Goal: Task Accomplishment & Management: Manage account settings

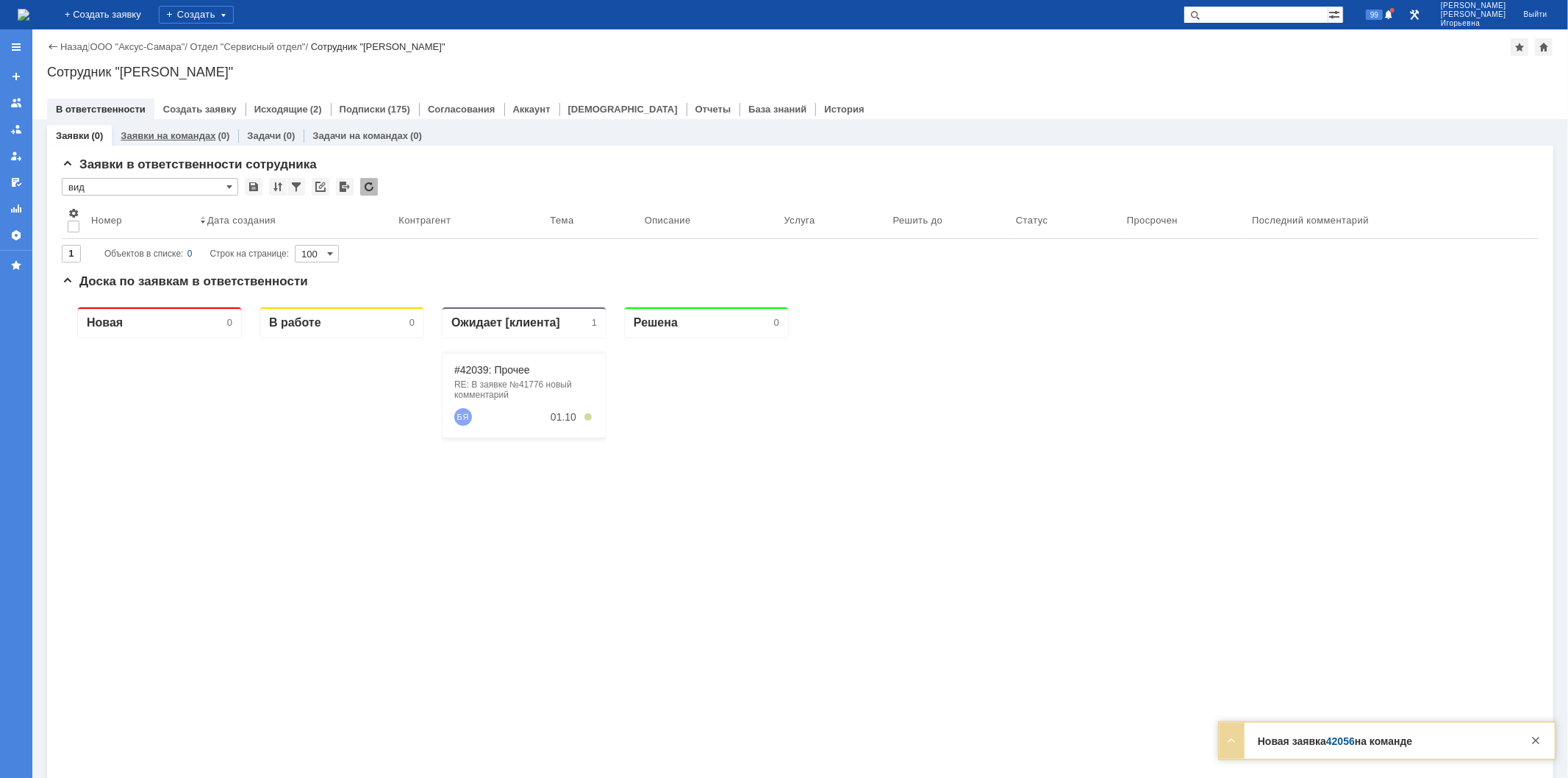
click at [177, 127] on div "Заявки на командах (0)" at bounding box center [174, 136] width 127 height 21
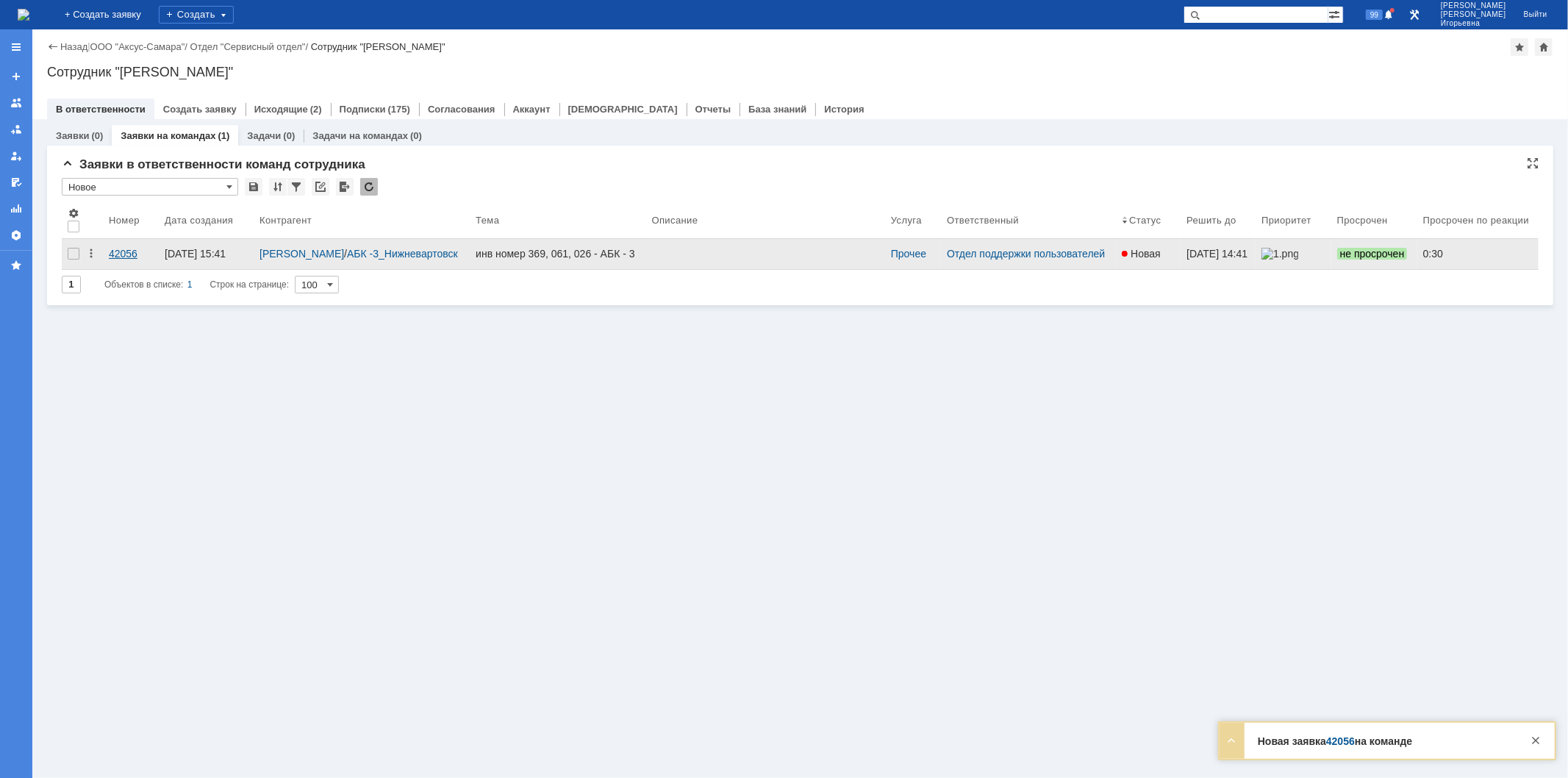
click at [124, 252] on div "42056" at bounding box center [131, 254] width 44 height 12
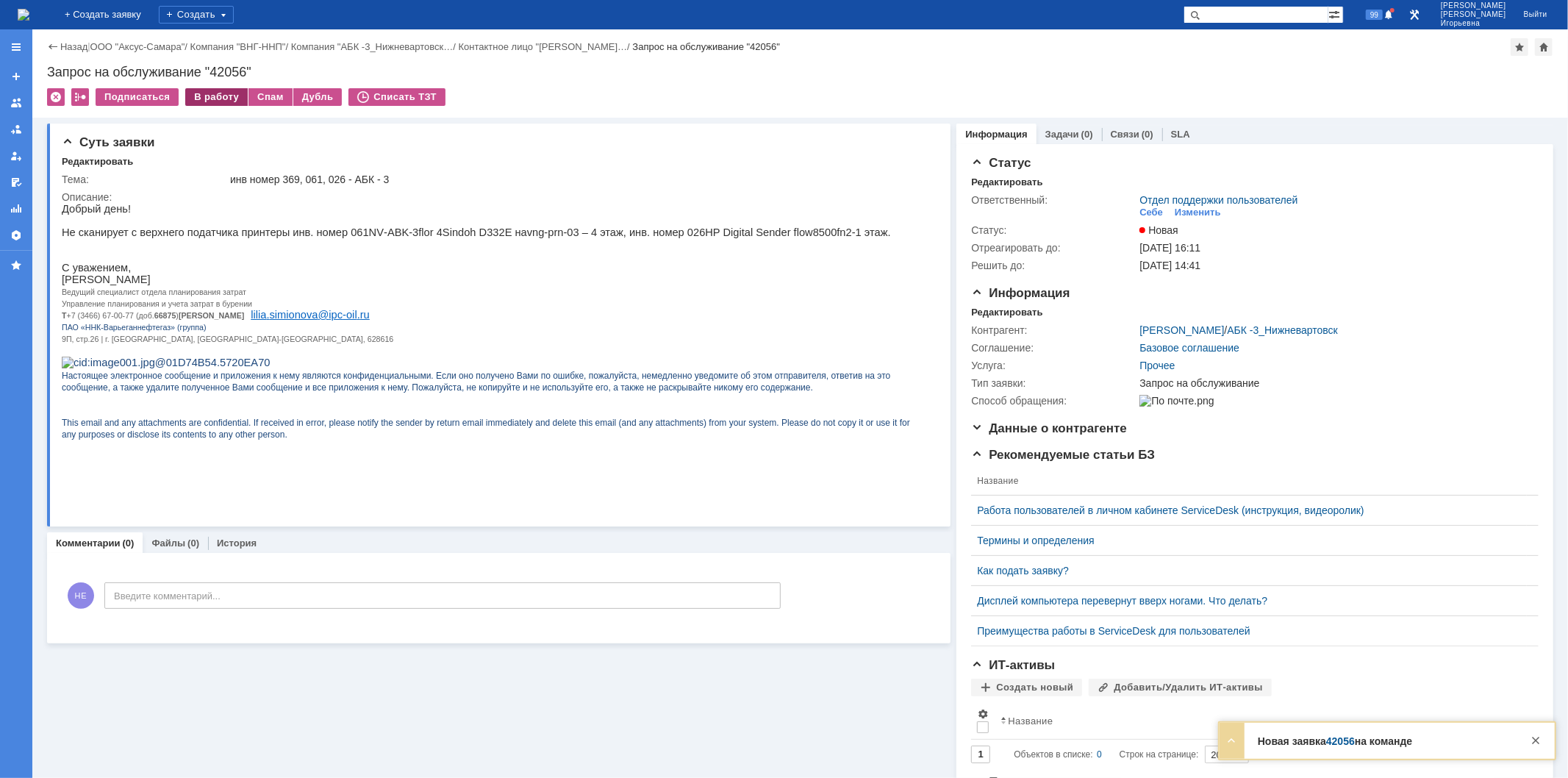
click at [202, 97] on div "В работу" at bounding box center [216, 97] width 62 height 18
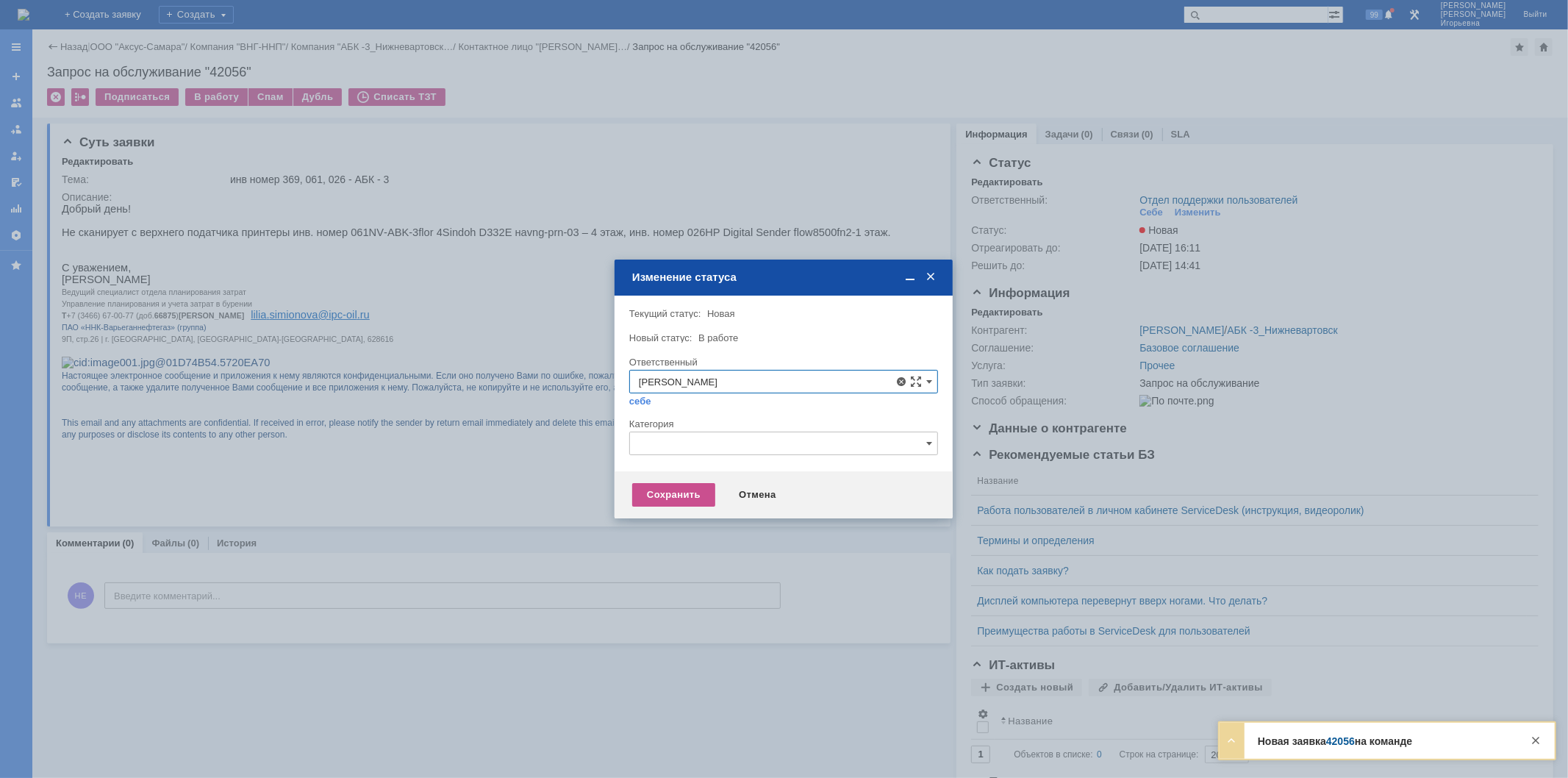
click at [721, 481] on div "[PERSON_NAME]" at bounding box center [784, 488] width 307 height 23
click at [674, 500] on div "Сохранить" at bounding box center [674, 494] width 83 height 23
type input "[PERSON_NAME]"
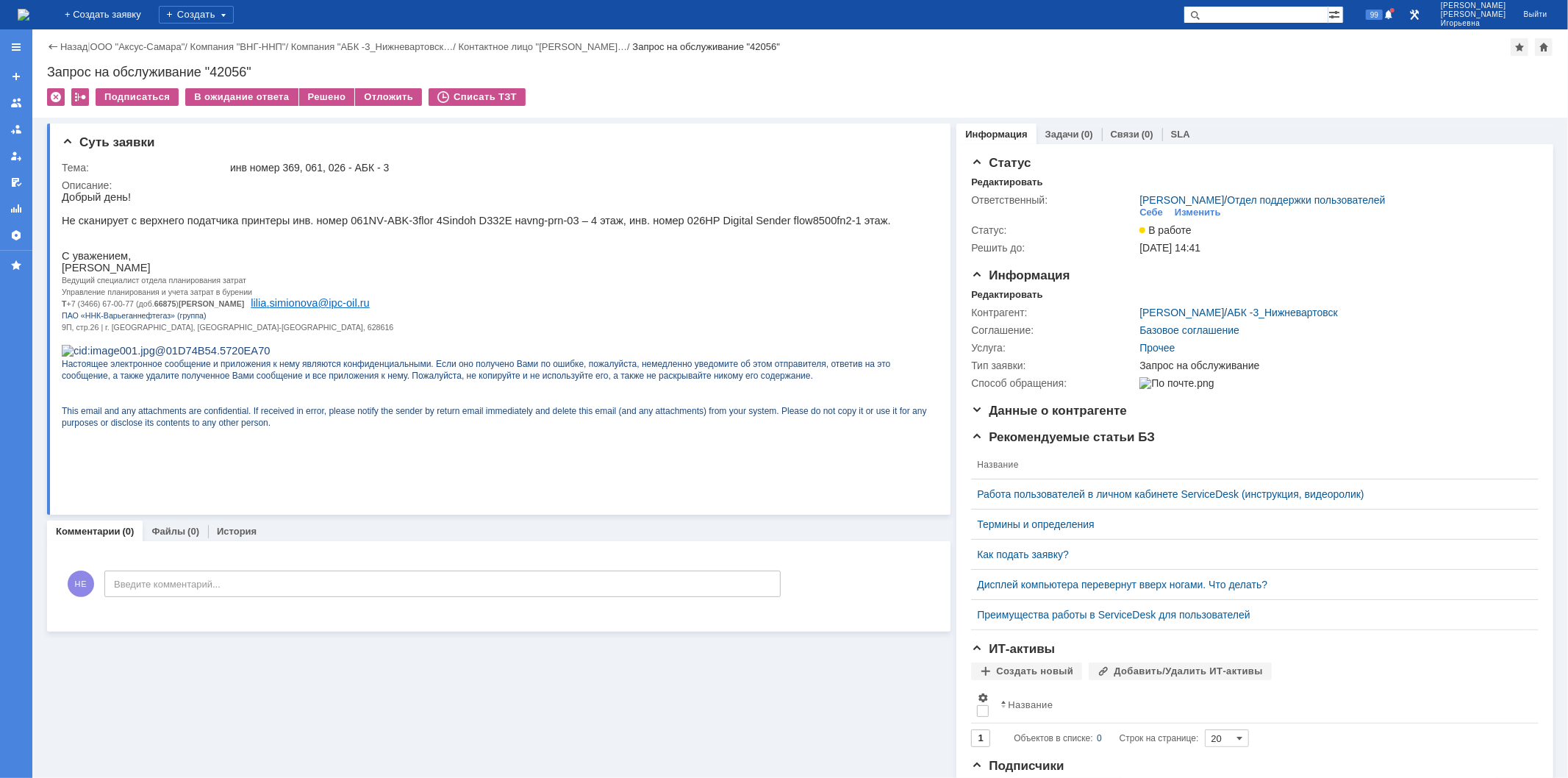
click at [29, 16] on img at bounding box center [23, 15] width 12 height 12
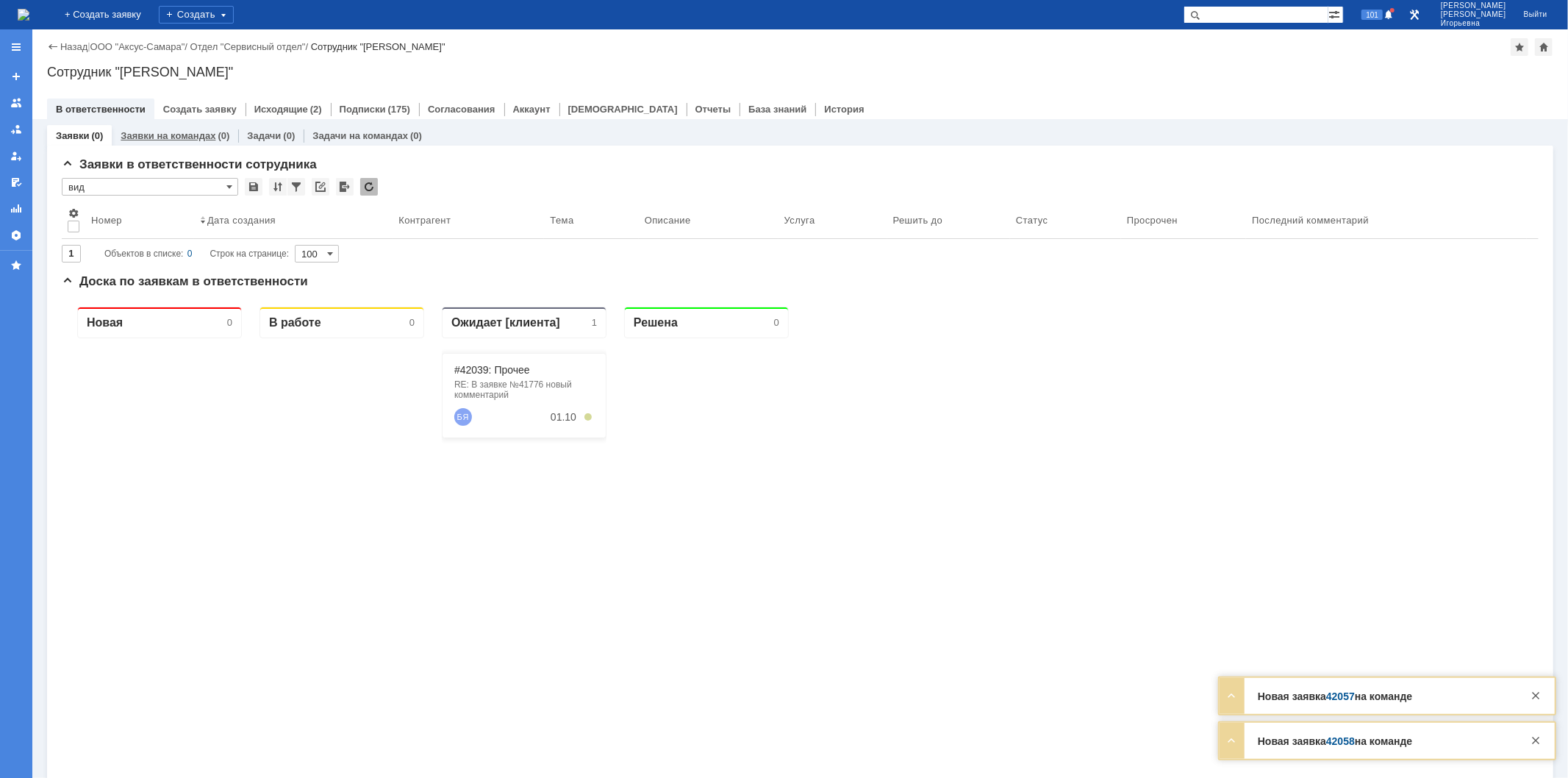
click at [176, 133] on link "Заявки на командах" at bounding box center [167, 136] width 95 height 11
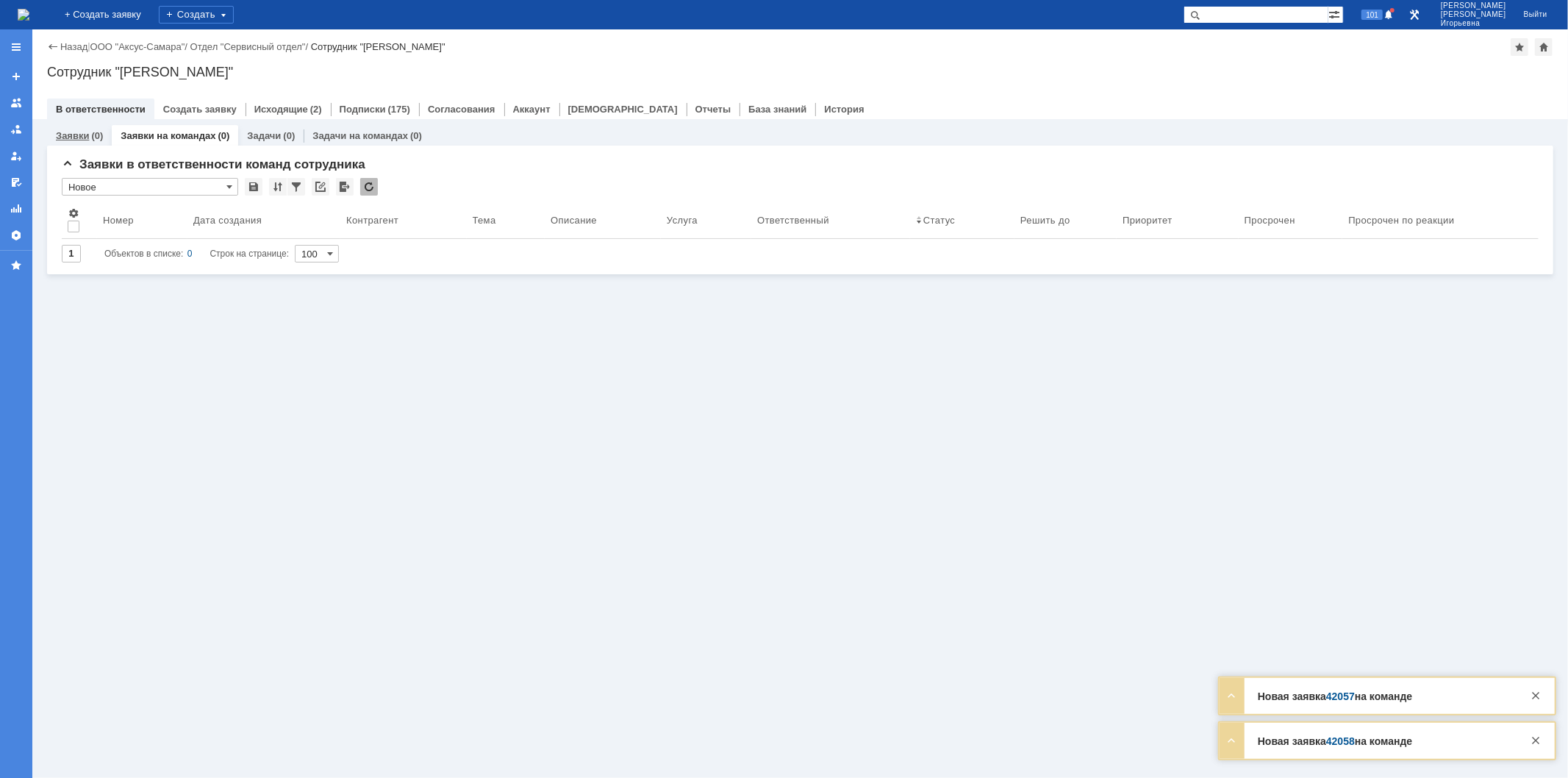
drag, startPoint x: 78, startPoint y: 131, endPoint x: 91, endPoint y: 128, distance: 13.3
click at [81, 132] on link "Заявки" at bounding box center [72, 136] width 33 height 11
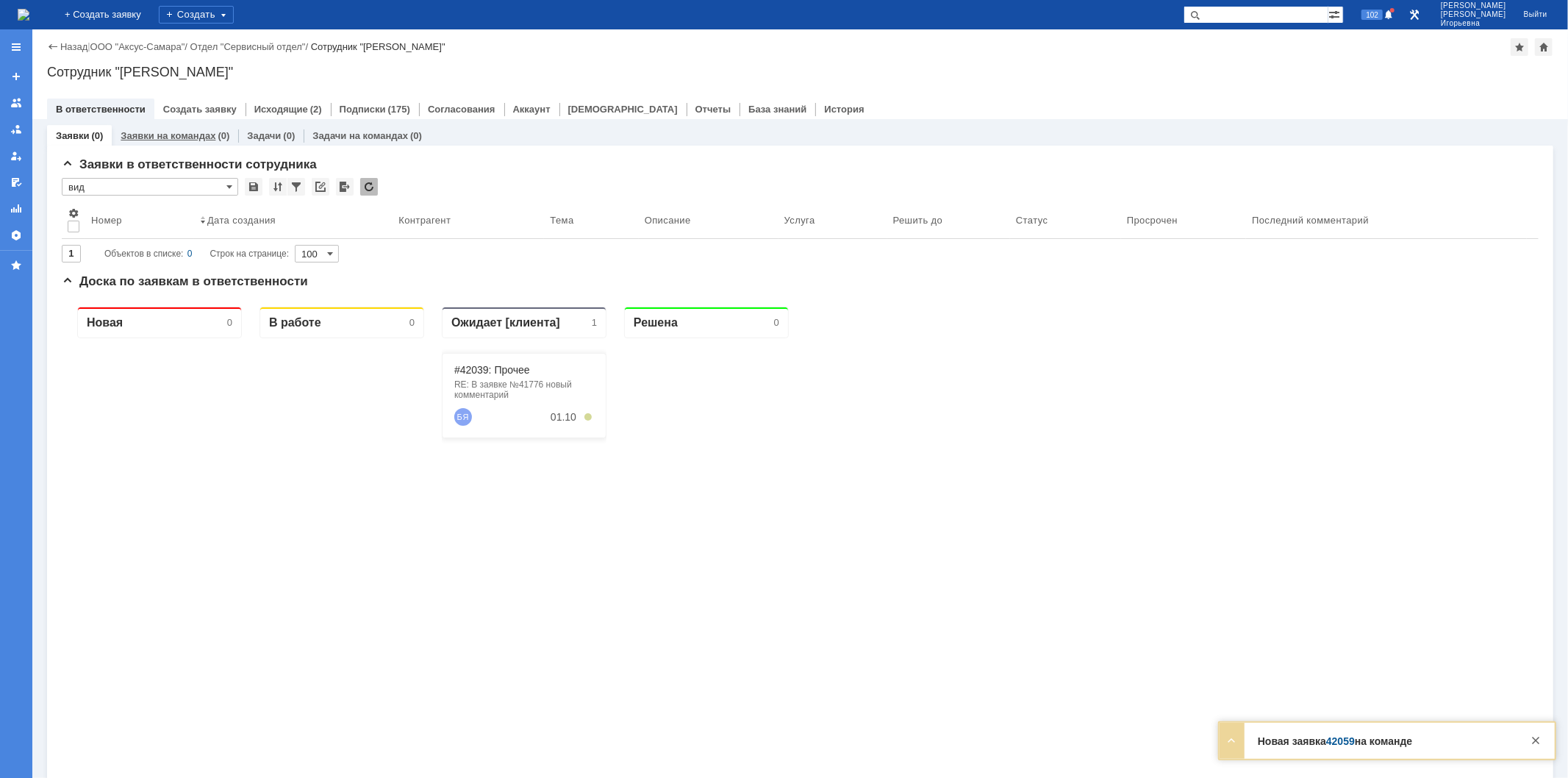
click at [154, 130] on link "Заявки на командах" at bounding box center [167, 136] width 95 height 11
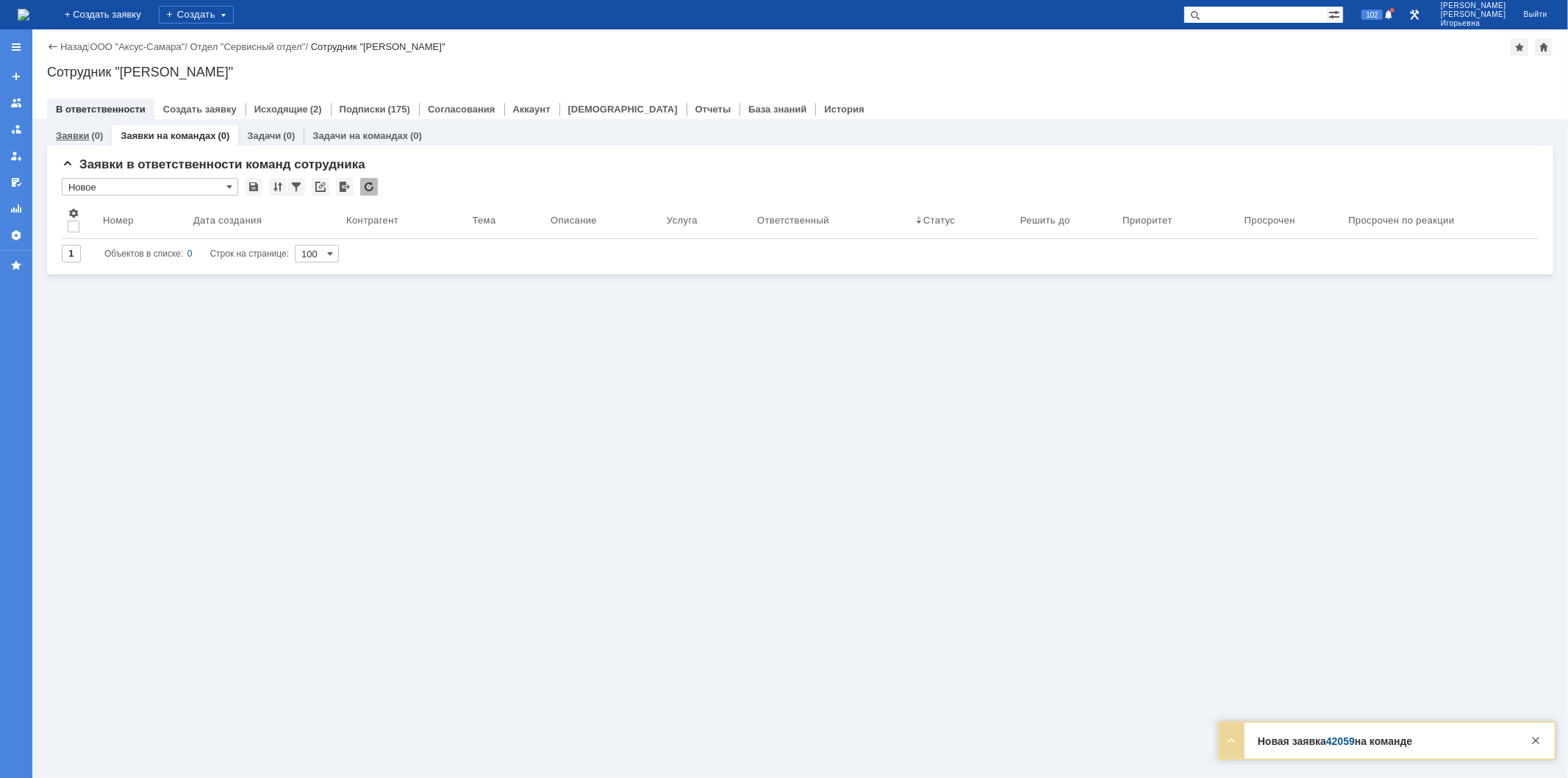
click at [74, 131] on link "Заявки" at bounding box center [72, 136] width 33 height 11
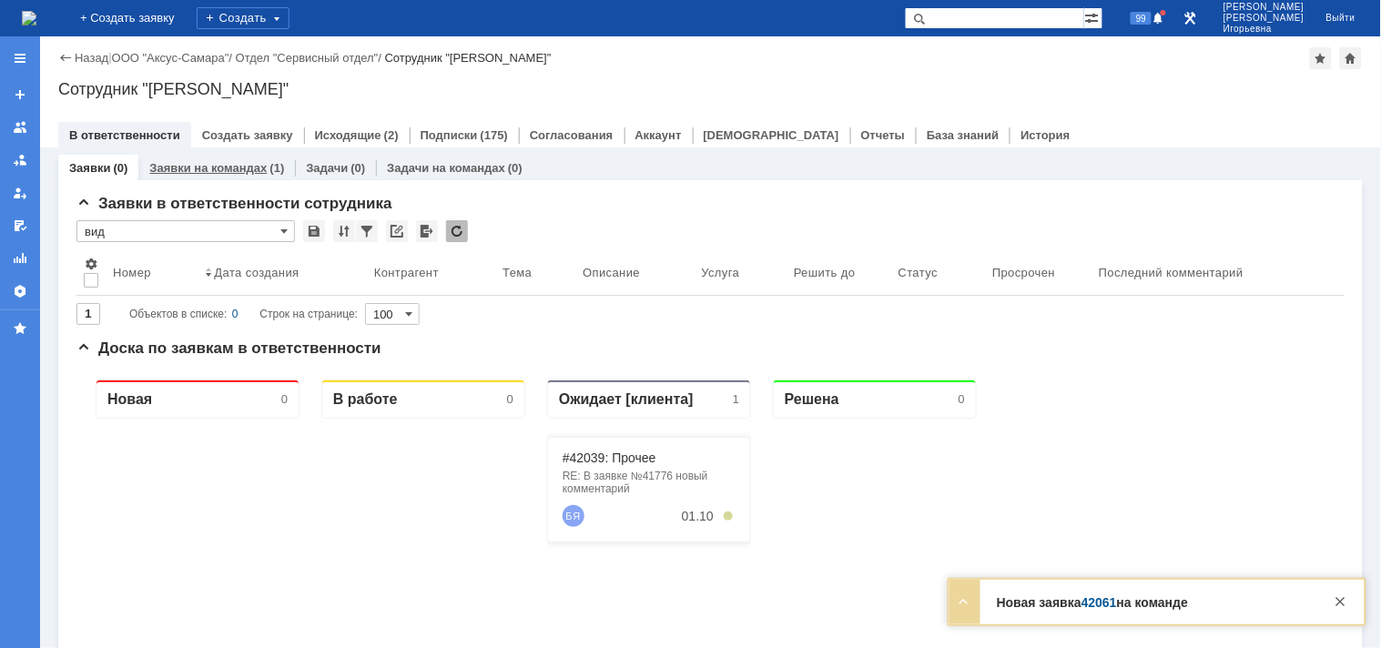
click at [244, 169] on link "Заявки на командах" at bounding box center [207, 168] width 117 height 14
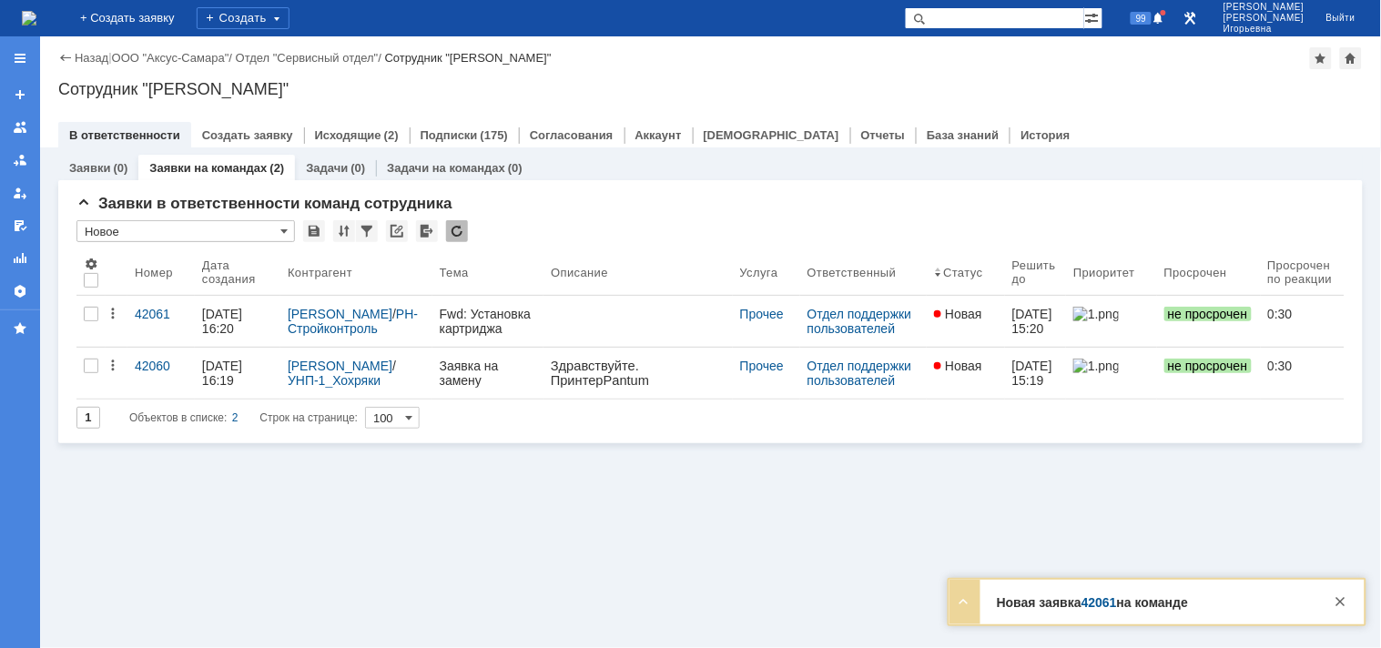
click at [149, 310] on div "42061" at bounding box center [161, 314] width 53 height 15
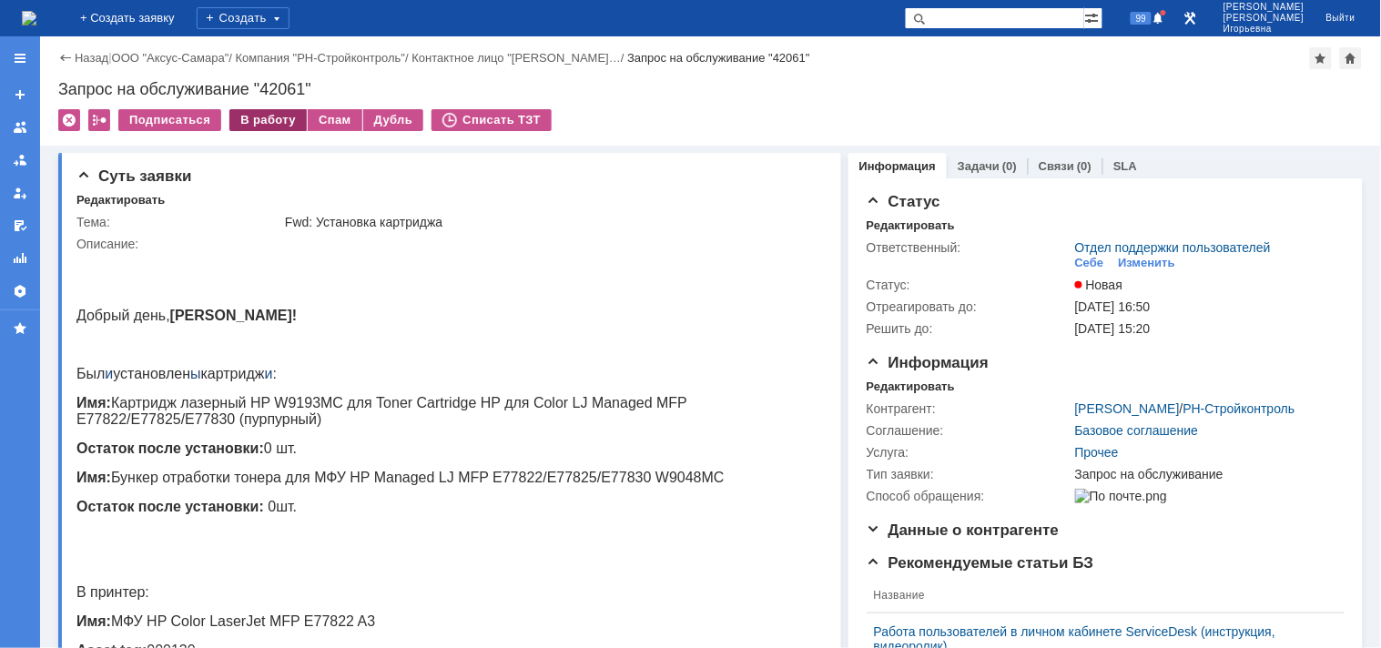
click at [262, 122] on div "В работу" at bounding box center [267, 120] width 77 height 22
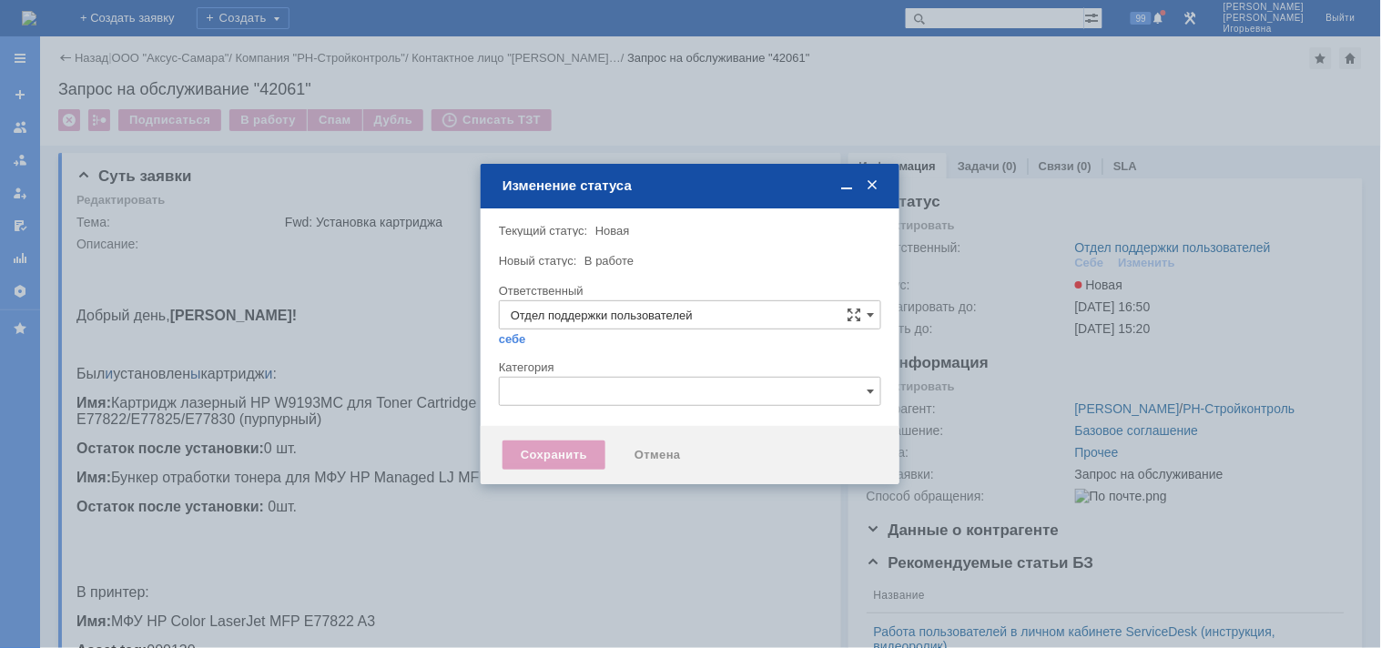
type input "[PERSON_NAME]"
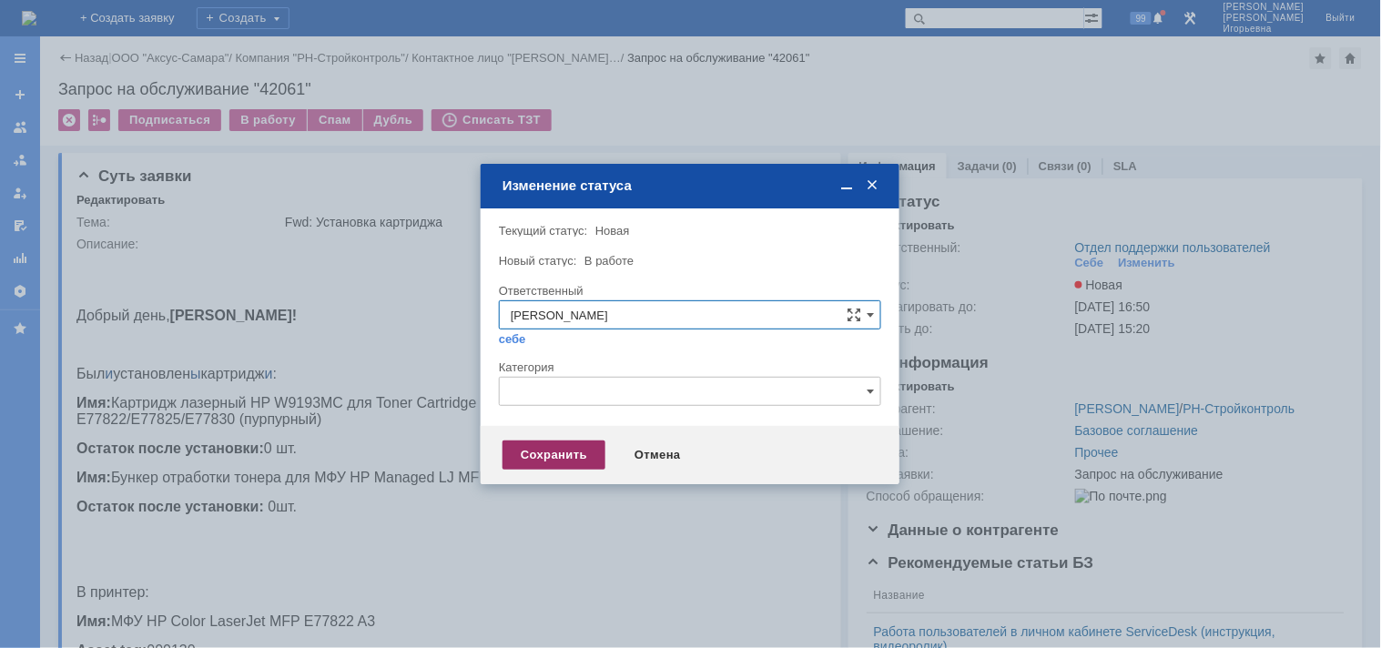
click at [542, 459] on div "Сохранить" at bounding box center [553, 455] width 103 height 29
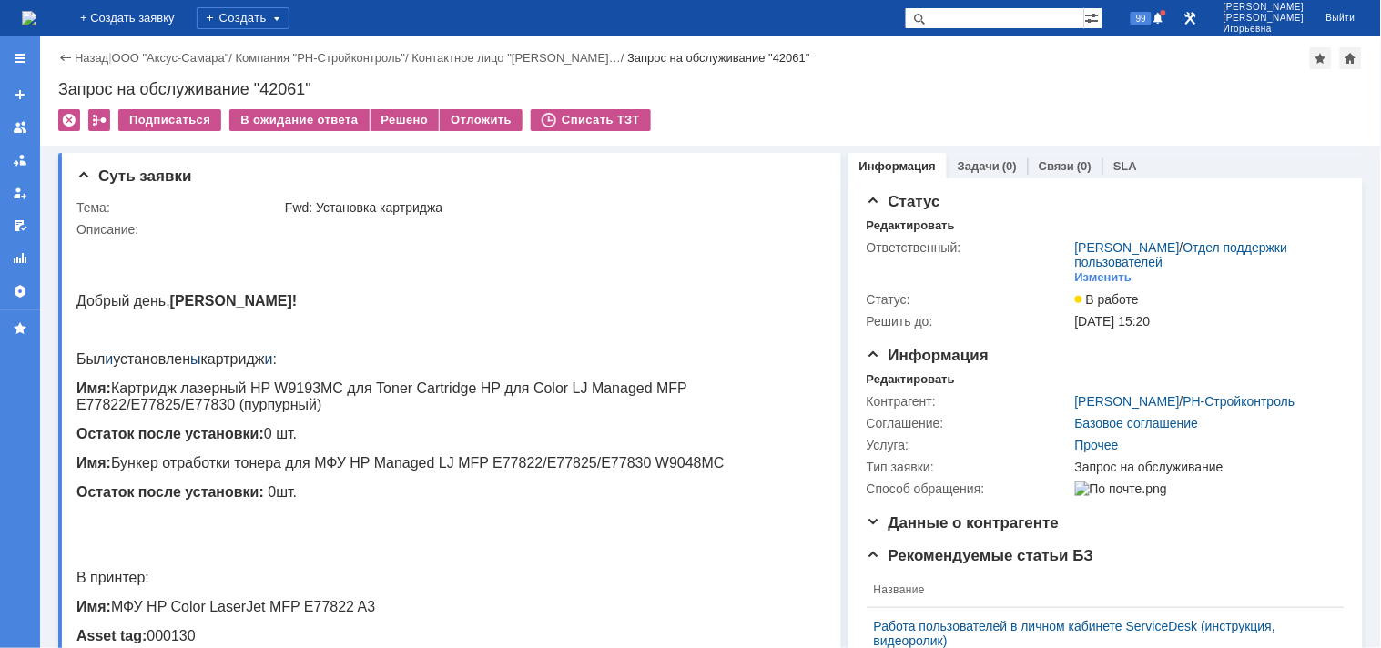
click at [36, 18] on img at bounding box center [29, 18] width 15 height 15
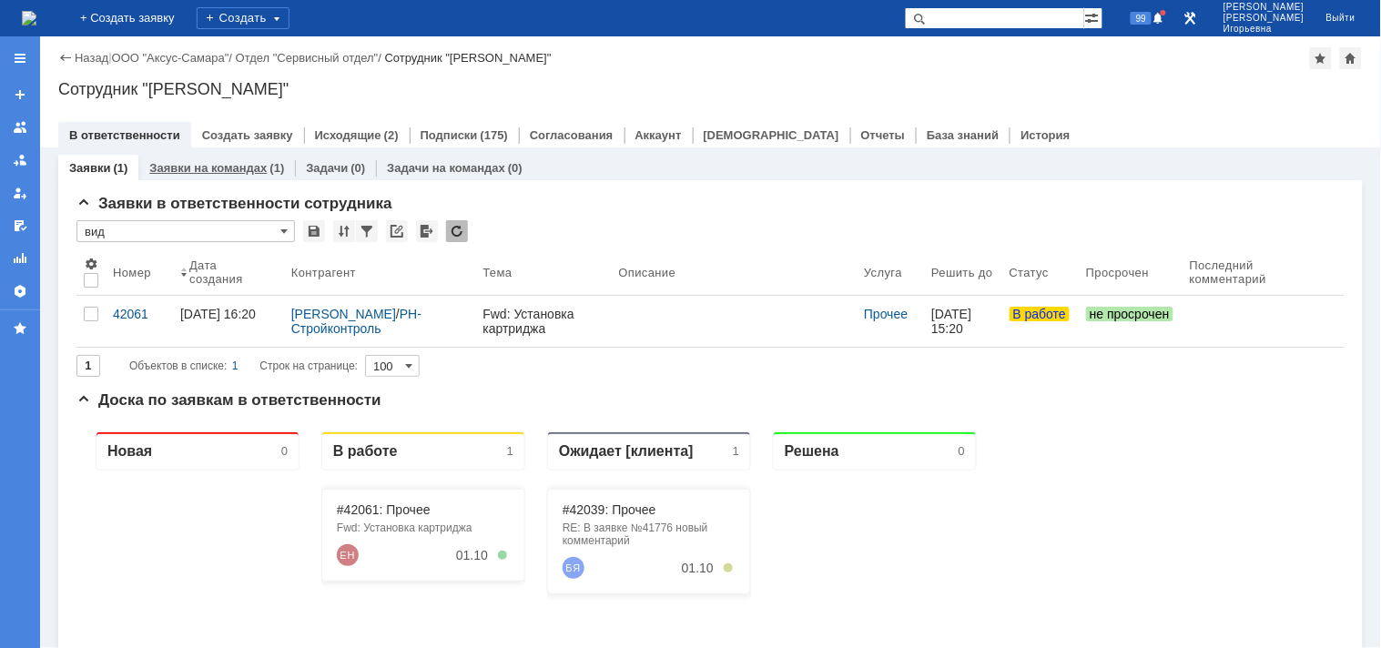
click at [210, 169] on link "Заявки на командах" at bounding box center [207, 168] width 117 height 14
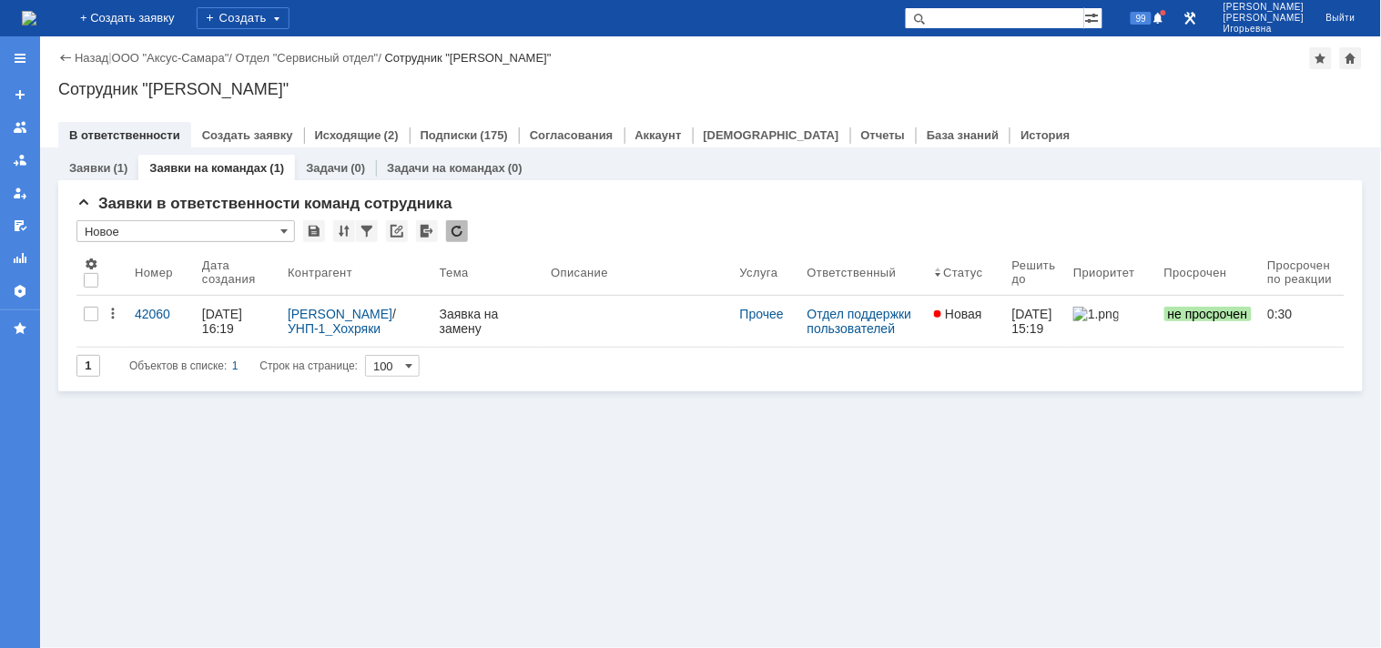
click at [153, 314] on div "42060" at bounding box center [161, 314] width 53 height 15
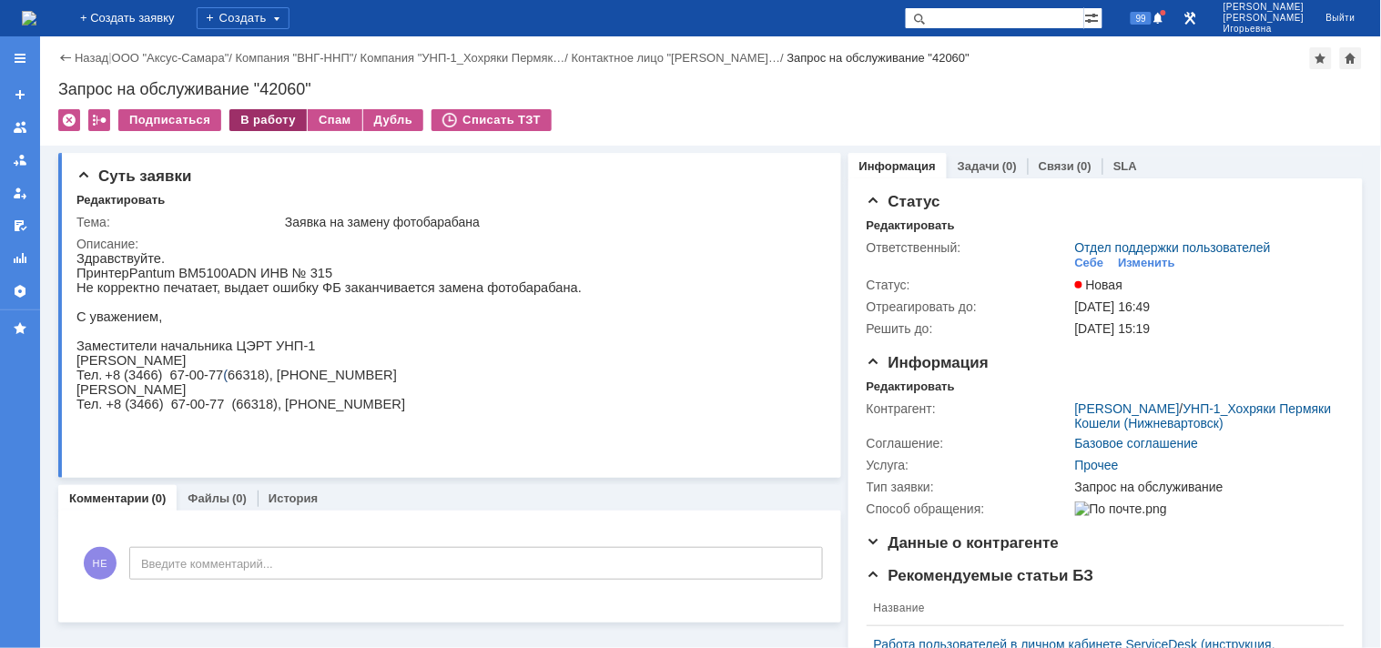
click at [264, 112] on div "В работу" at bounding box center [267, 120] width 77 height 22
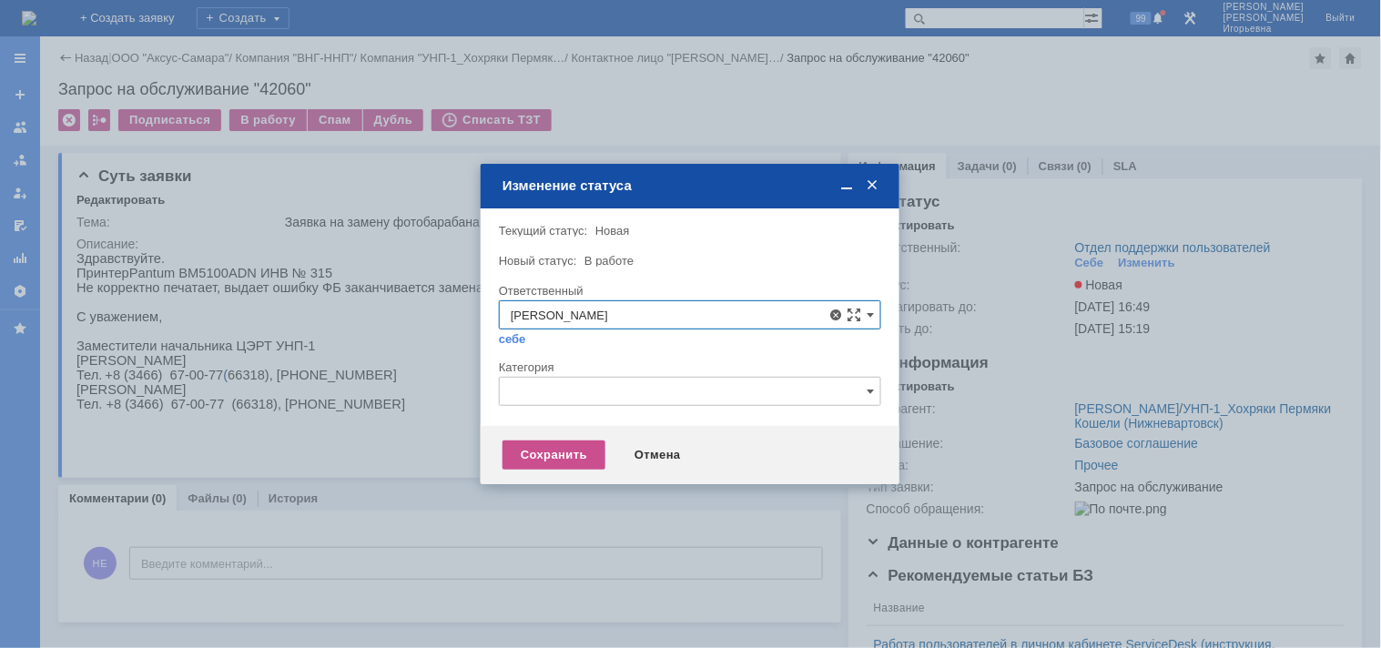
click at [567, 449] on span "[PERSON_NAME]" at bounding box center [690, 447] width 359 height 15
type input "[PERSON_NAME]"
click at [542, 448] on div "Сохранить" at bounding box center [553, 455] width 103 height 29
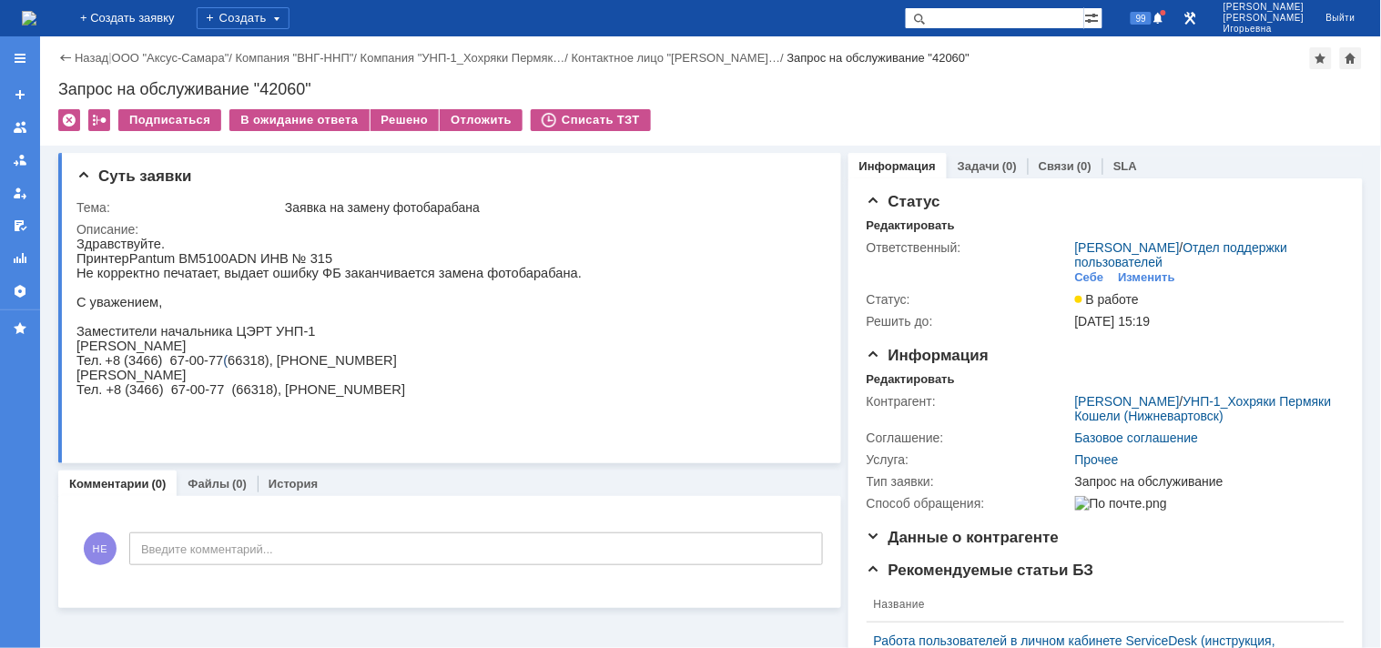
click at [285, 86] on div "Запрос на обслуживание "42060"" at bounding box center [710, 89] width 1304 height 18
click at [282, 86] on div "Запрос на обслуживание "42060"" at bounding box center [710, 89] width 1304 height 18
copy div "42060"
click at [36, 19] on img at bounding box center [29, 18] width 15 height 15
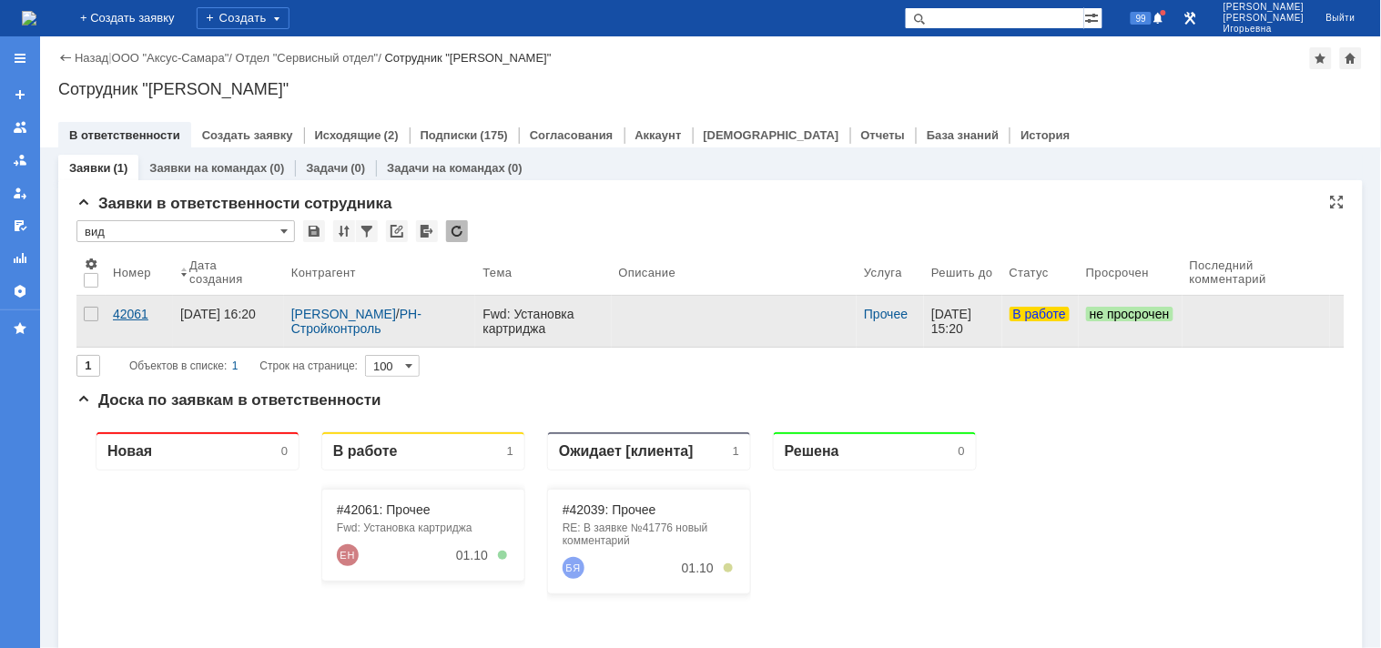
click at [122, 307] on div "42061" at bounding box center [139, 314] width 53 height 15
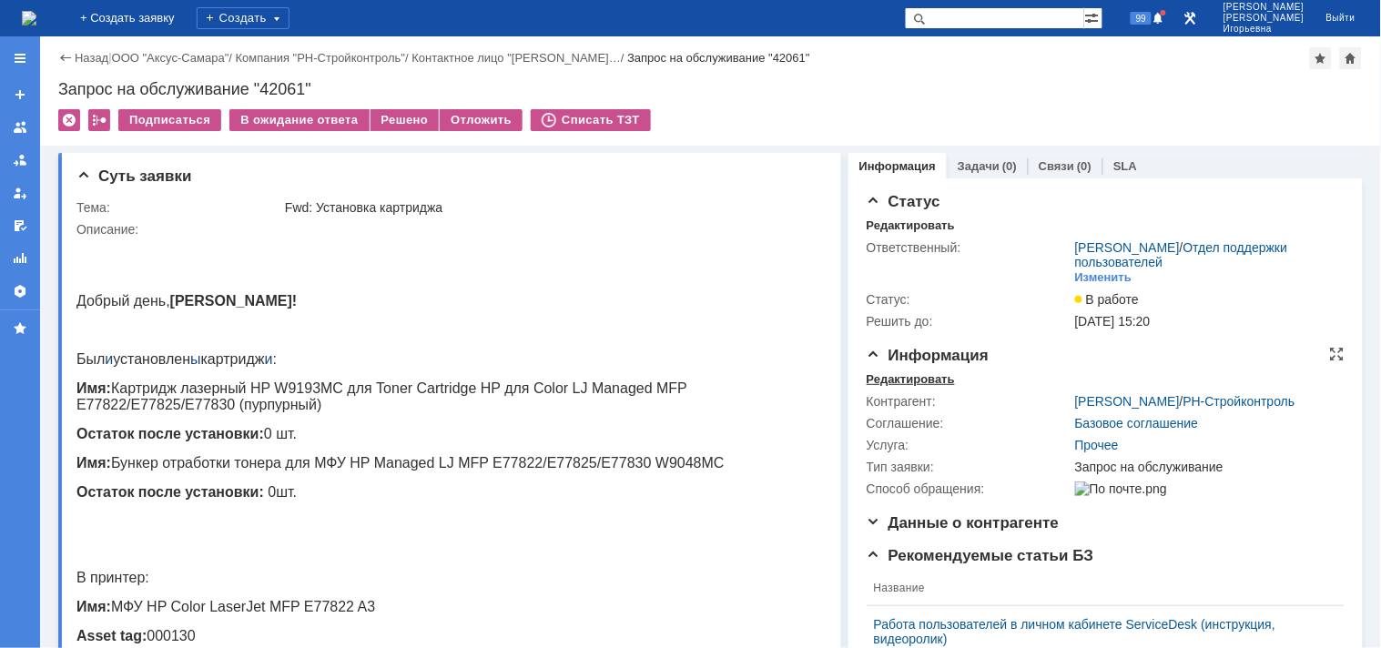
click at [886, 375] on div "Редактировать" at bounding box center [910, 379] width 88 height 15
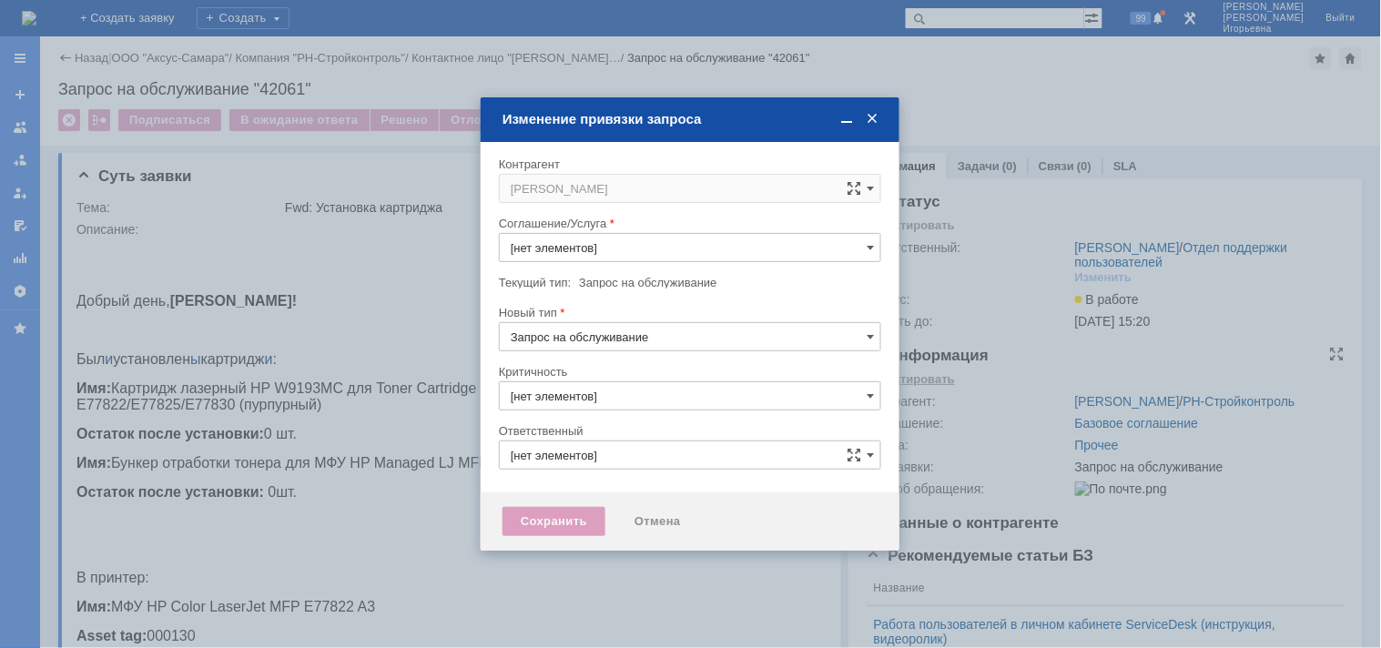
type input "3. Низкая"
type input "[не указано]"
type input "[PERSON_NAME]"
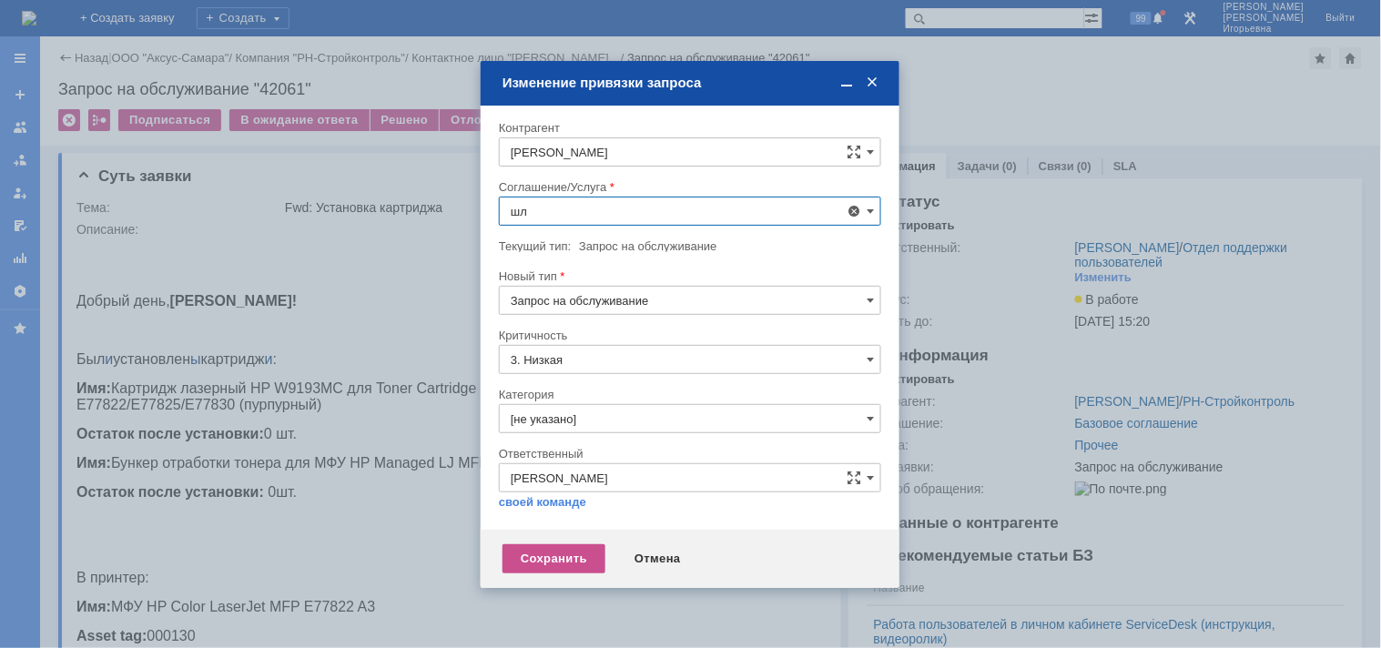
type input "ш"
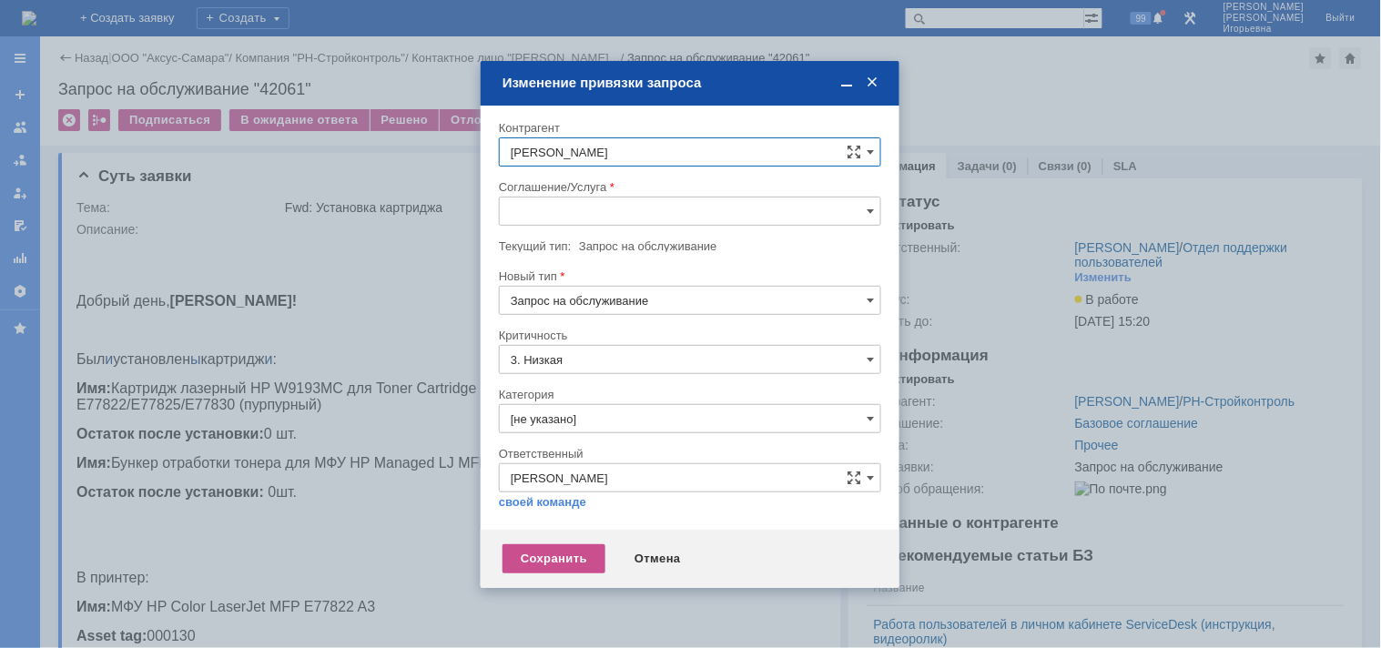
click at [623, 151] on input "[PERSON_NAME]" at bounding box center [690, 151] width 382 height 29
type input "Прочее"
click at [556, 392] on div "[не указано] AVON AXUS Axus Computers DELPHI Xcom _подрядчик Михайловка «ММЦ Пр…" at bounding box center [690, 12] width 380 height 777
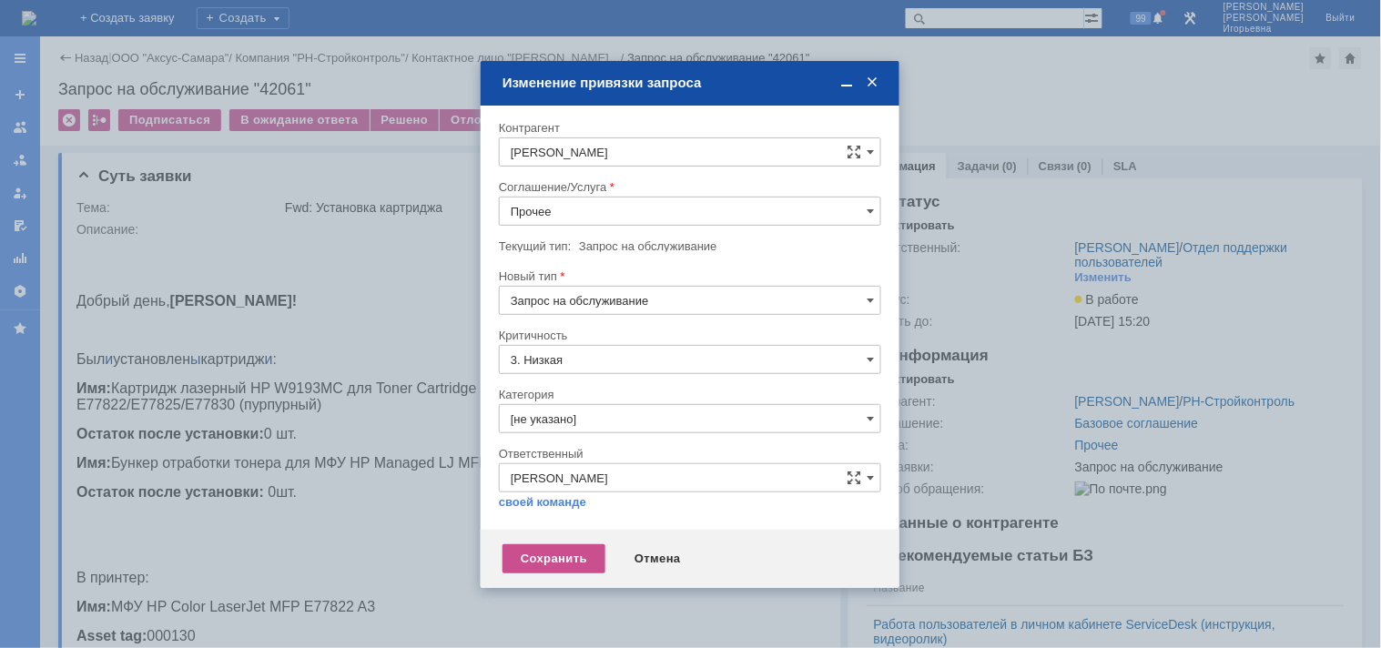
click at [558, 394] on link "Показать еще" at bounding box center [546, 407] width 92 height 27
click at [569, 394] on link "Показать еще" at bounding box center [546, 405] width 92 height 27
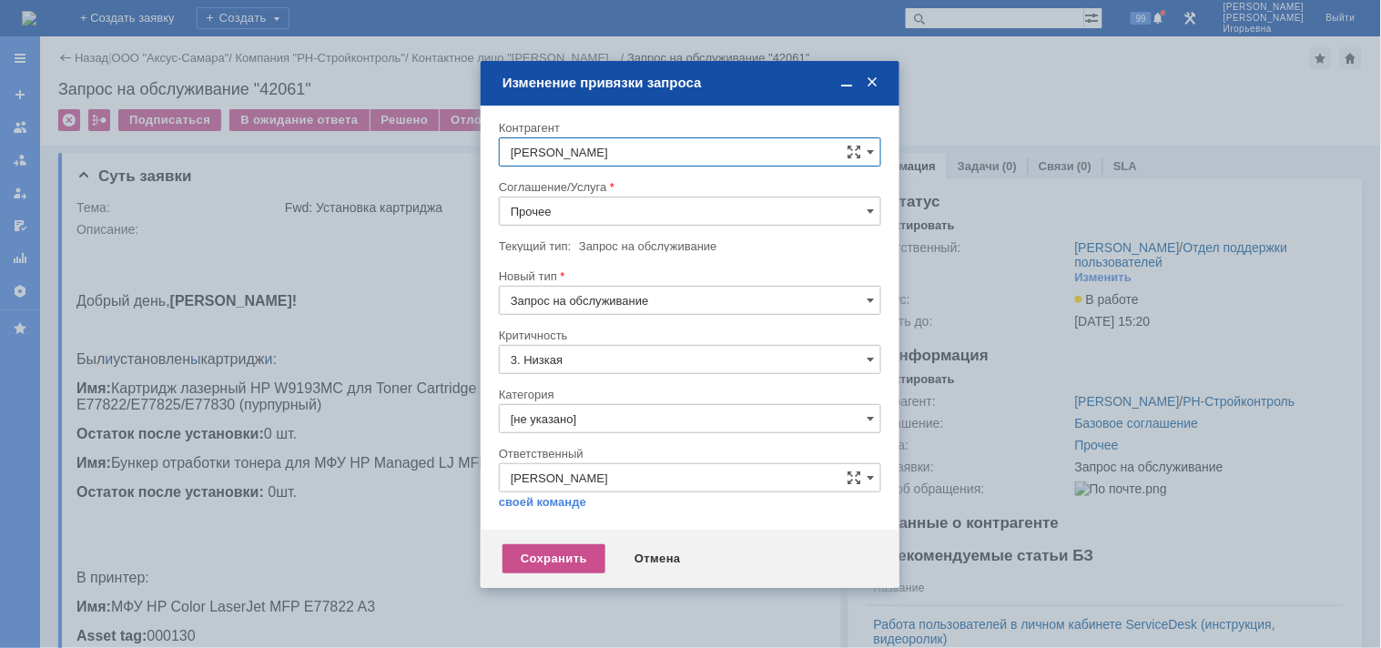
scroll to position [3663, 0]
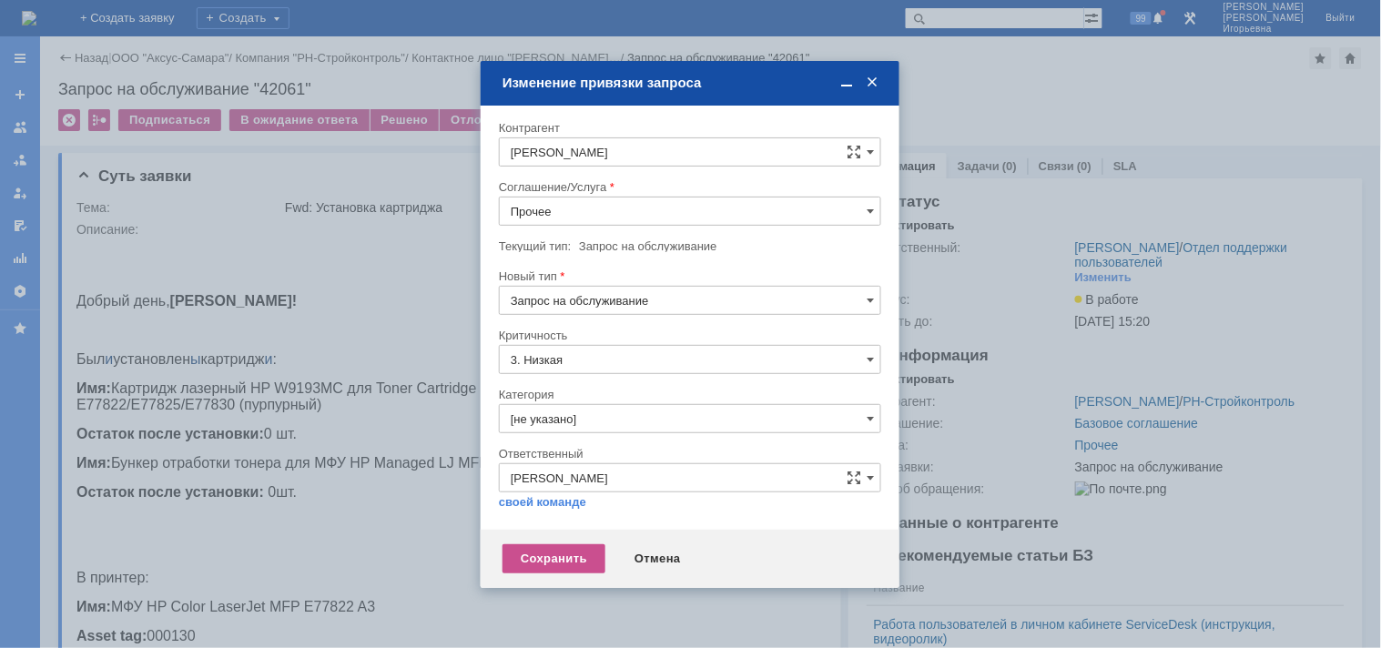
click at [567, 393] on link "Показать еще" at bounding box center [546, 395] width 92 height 27
click at [650, 273] on div "[PERSON_NAME]" at bounding box center [731, 265] width 354 height 15
type input "[PERSON_NAME]"
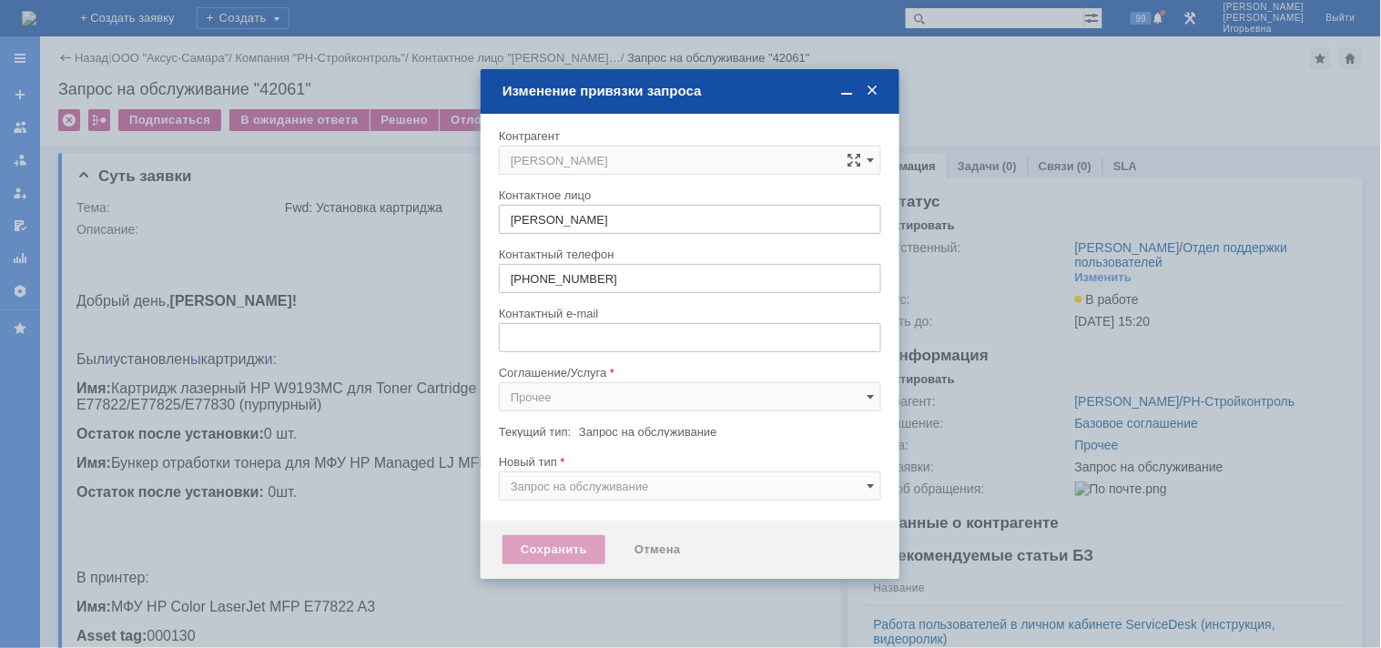
type input "[EMAIL_ADDRESS][DOMAIN_NAME]"
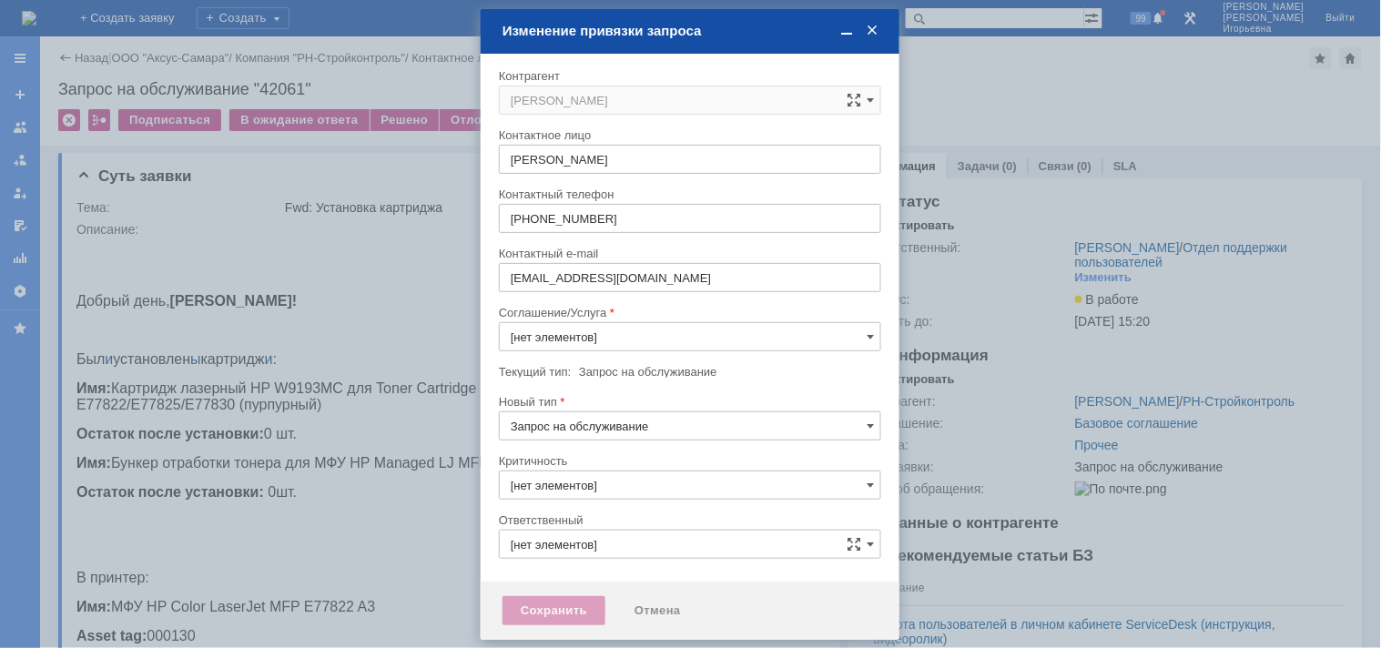
type input "Прочее"
type input "3. Низкая"
type input "[не указано]"
type input "[PERSON_NAME]"
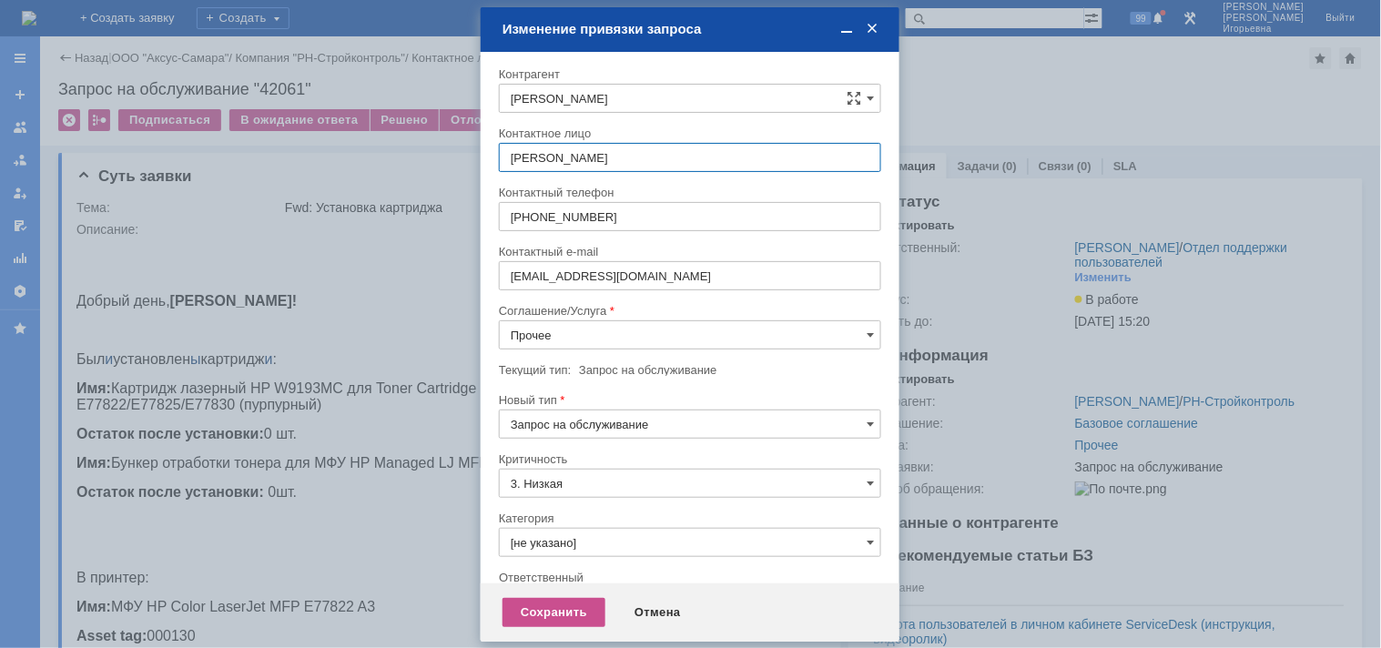
click at [562, 325] on input "Прочее" at bounding box center [690, 334] width 382 height 29
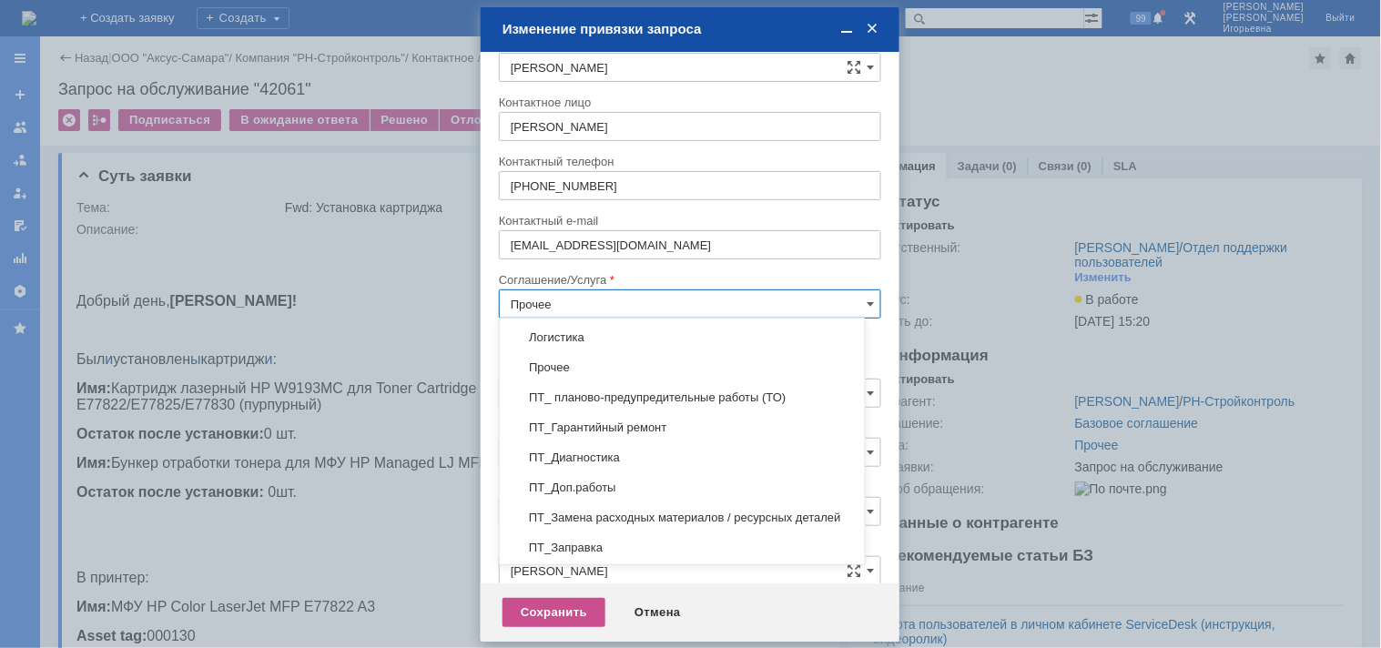
scroll to position [296, 0]
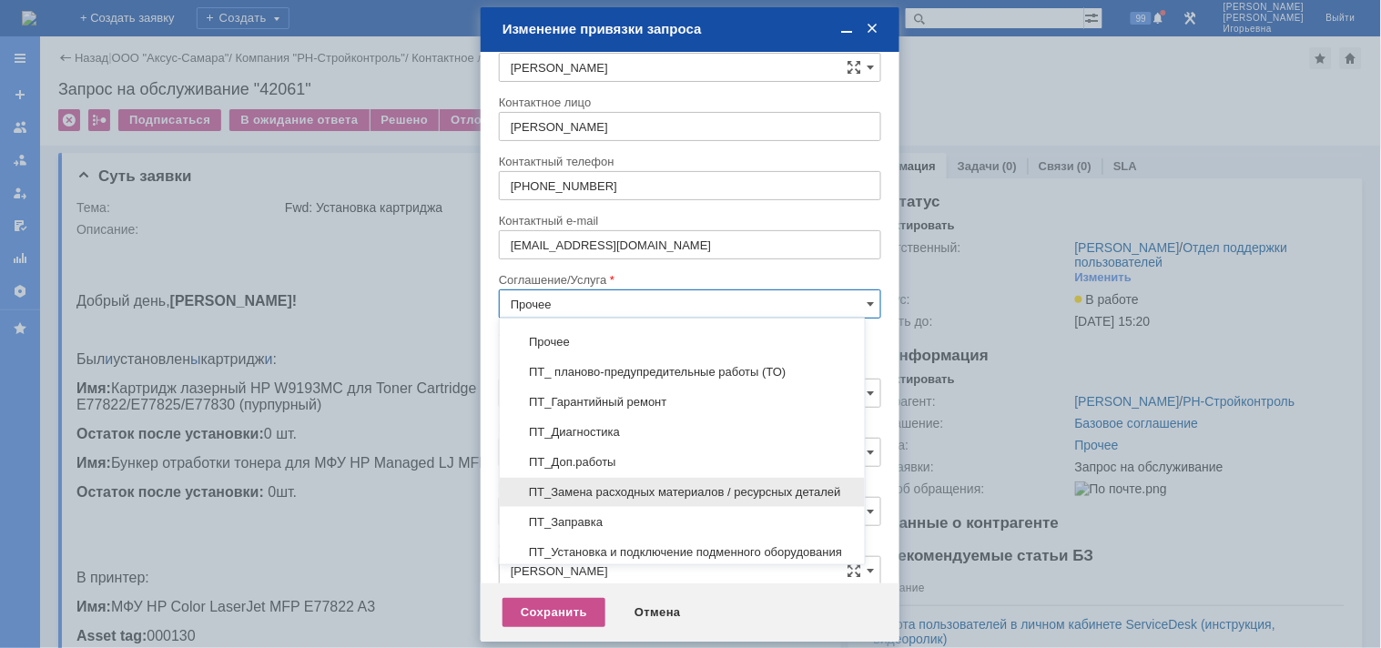
click at [624, 489] on span "ПТ_Замена расходных материалов / ресурсных деталей" at bounding box center [682, 492] width 343 height 15
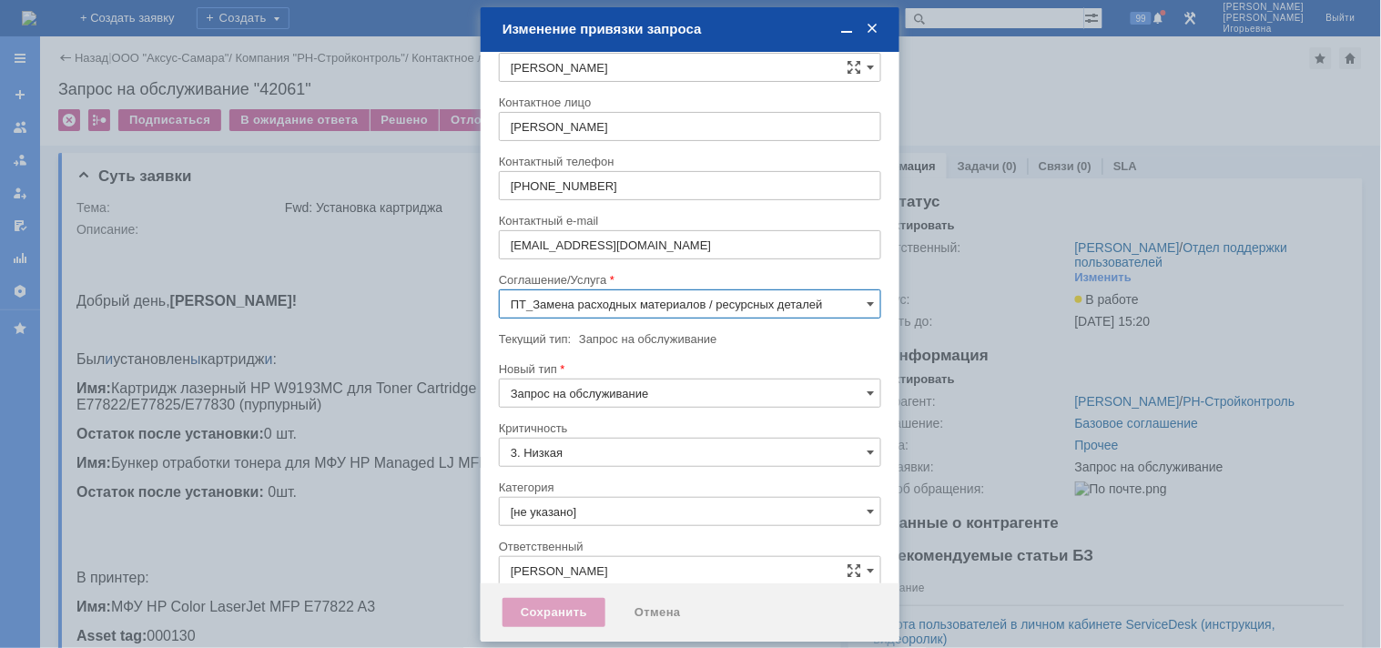
scroll to position [10, 0]
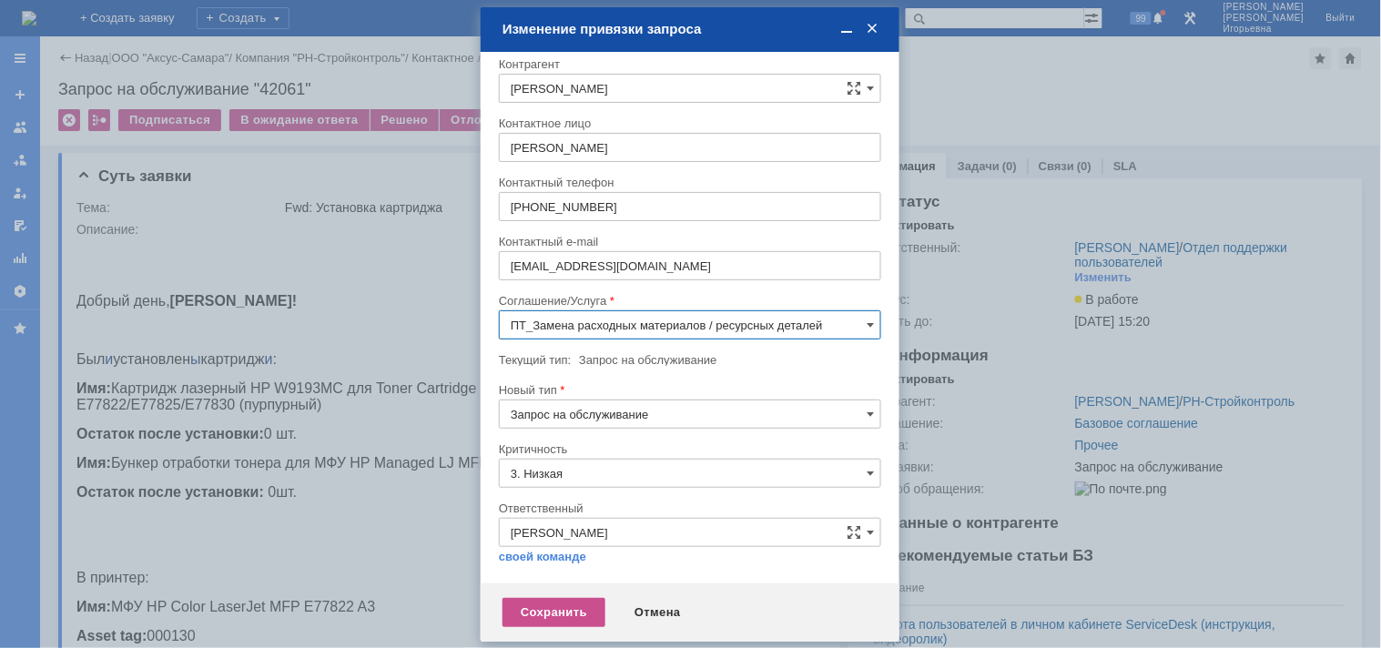
type input "ПТ_Замена расходных материалов / ресурсных деталей"
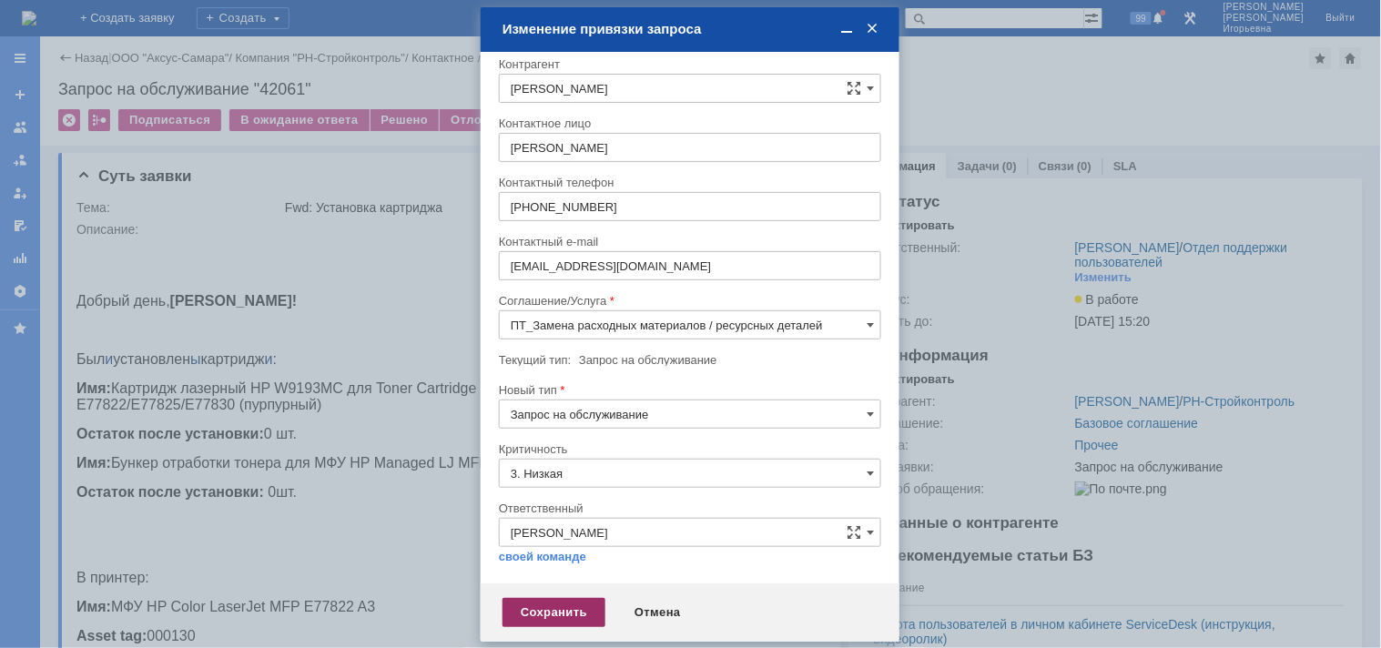
click at [546, 611] on div "Сохранить" at bounding box center [553, 612] width 103 height 29
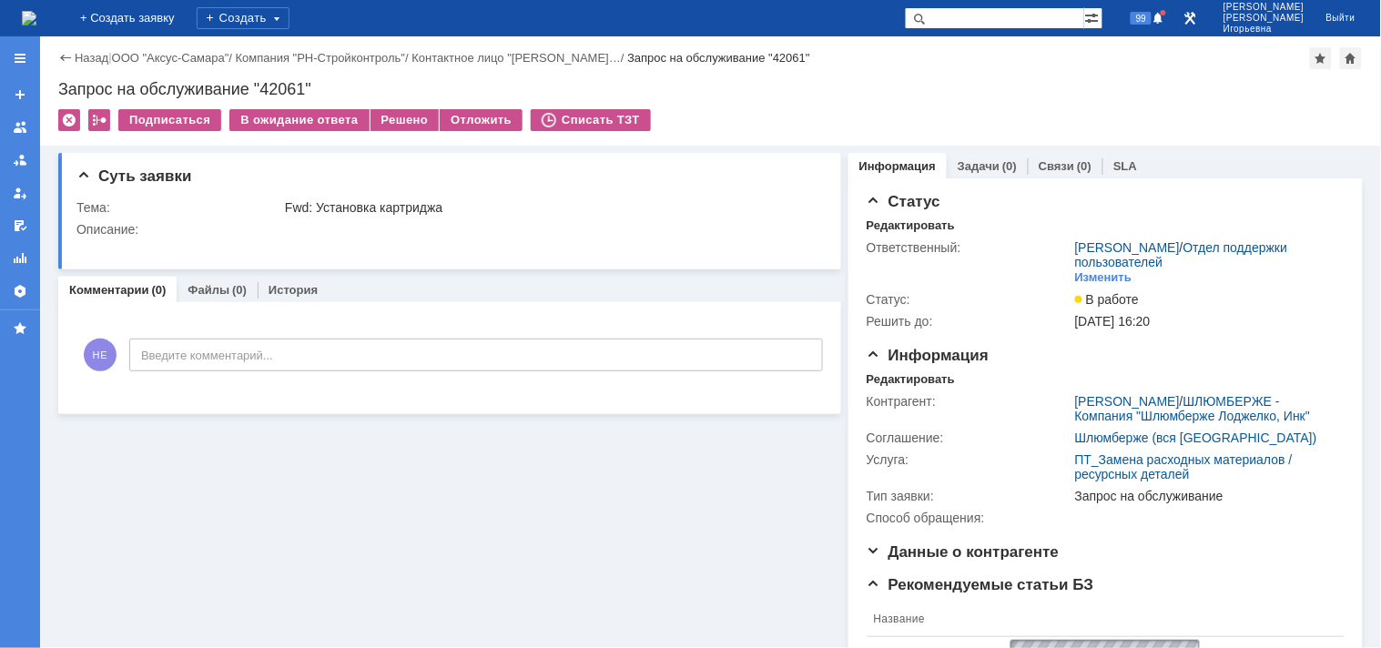
scroll to position [0, 0]
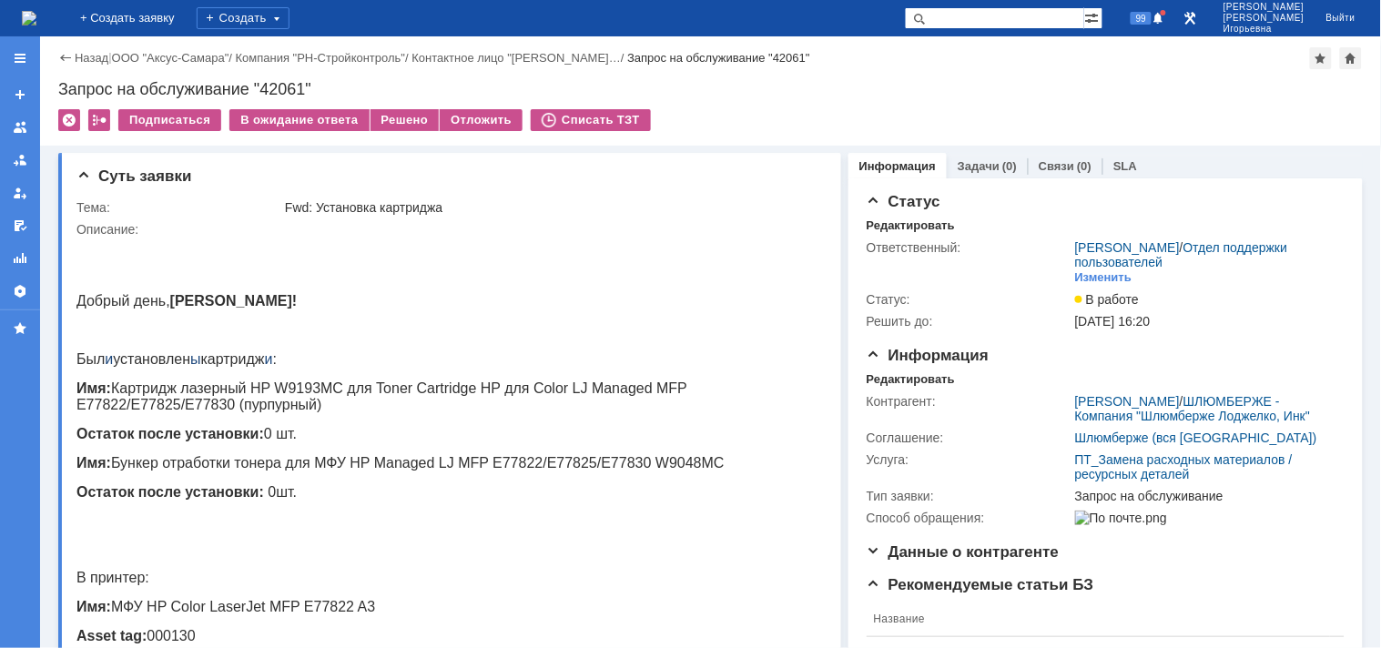
click at [286, 88] on div "Запрос на обслуживание "42061"" at bounding box center [710, 89] width 1304 height 18
copy div "42061"
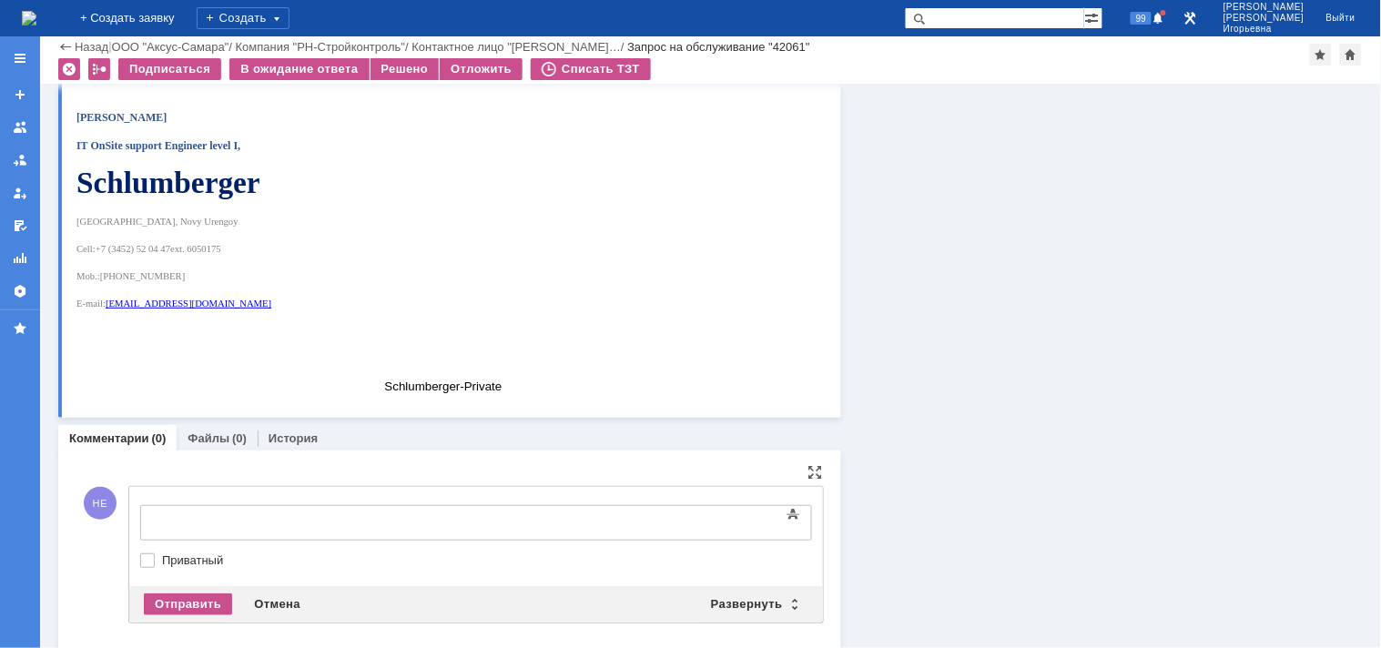
scroll to position [1866, 0]
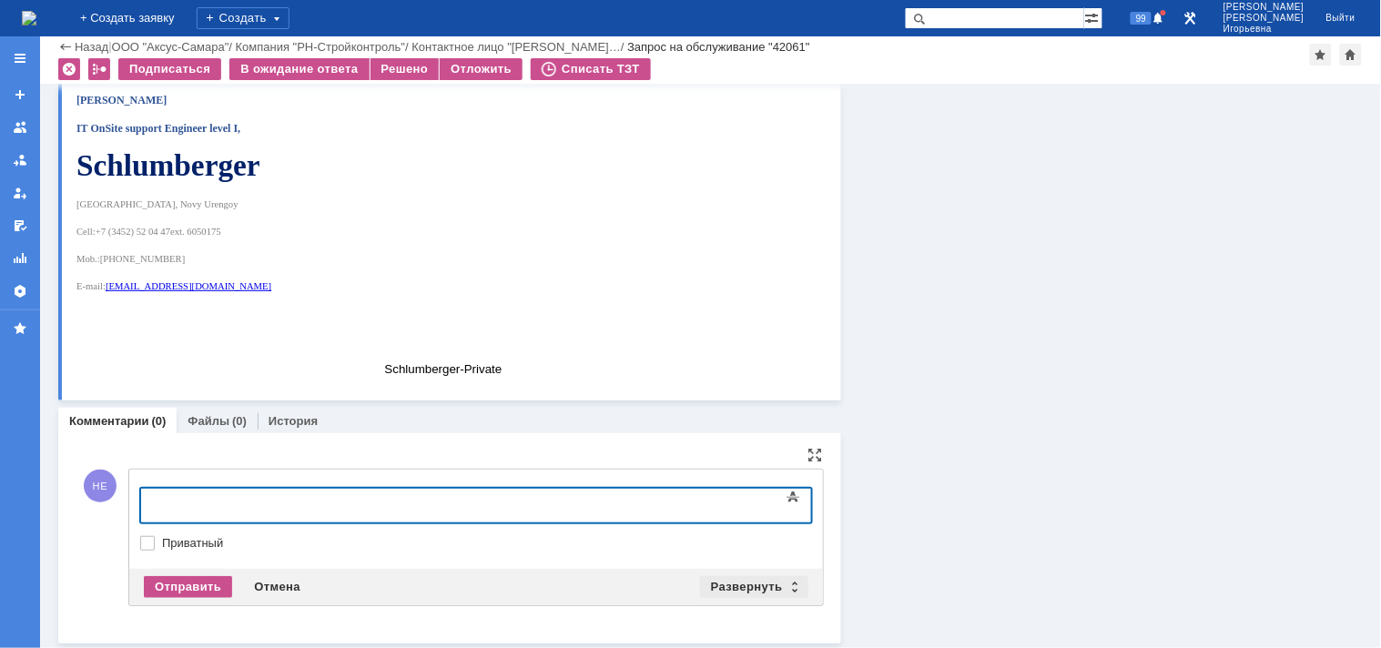
click at [783, 585] on div "Развернуть" at bounding box center [754, 587] width 108 height 22
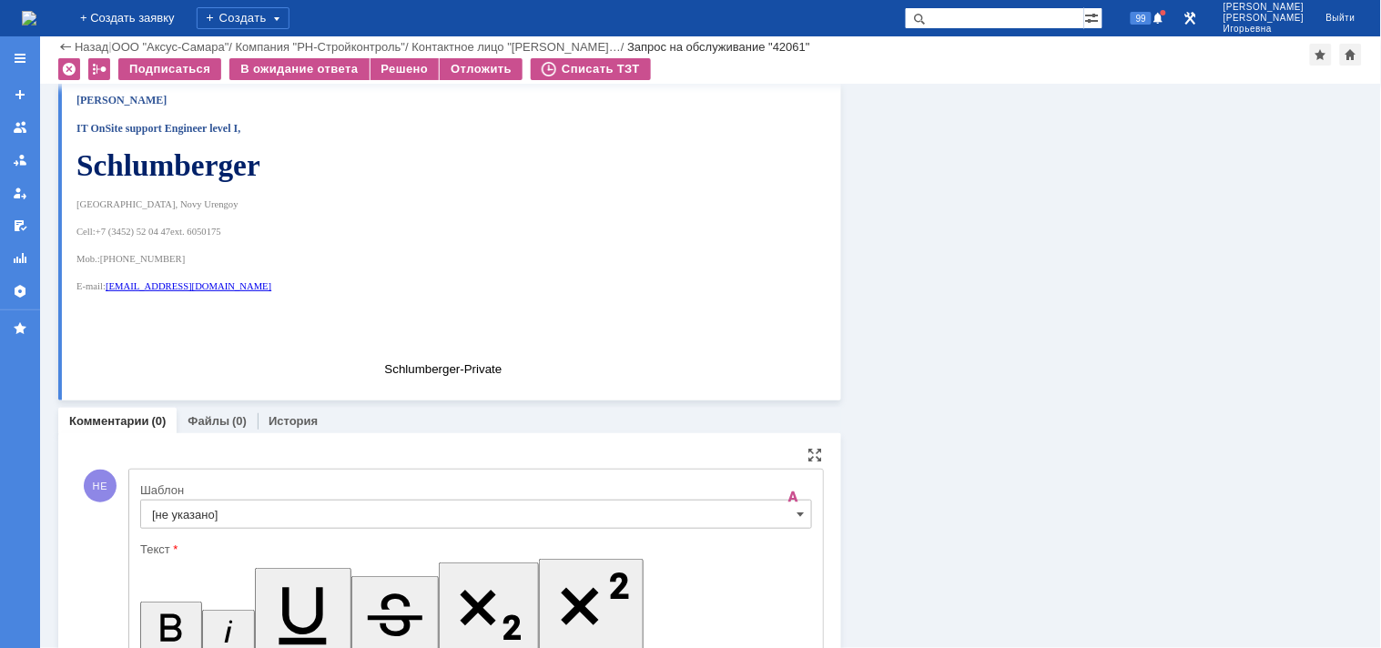
scroll to position [0, 0]
click at [781, 522] on input "[не указано]" at bounding box center [476, 514] width 672 height 29
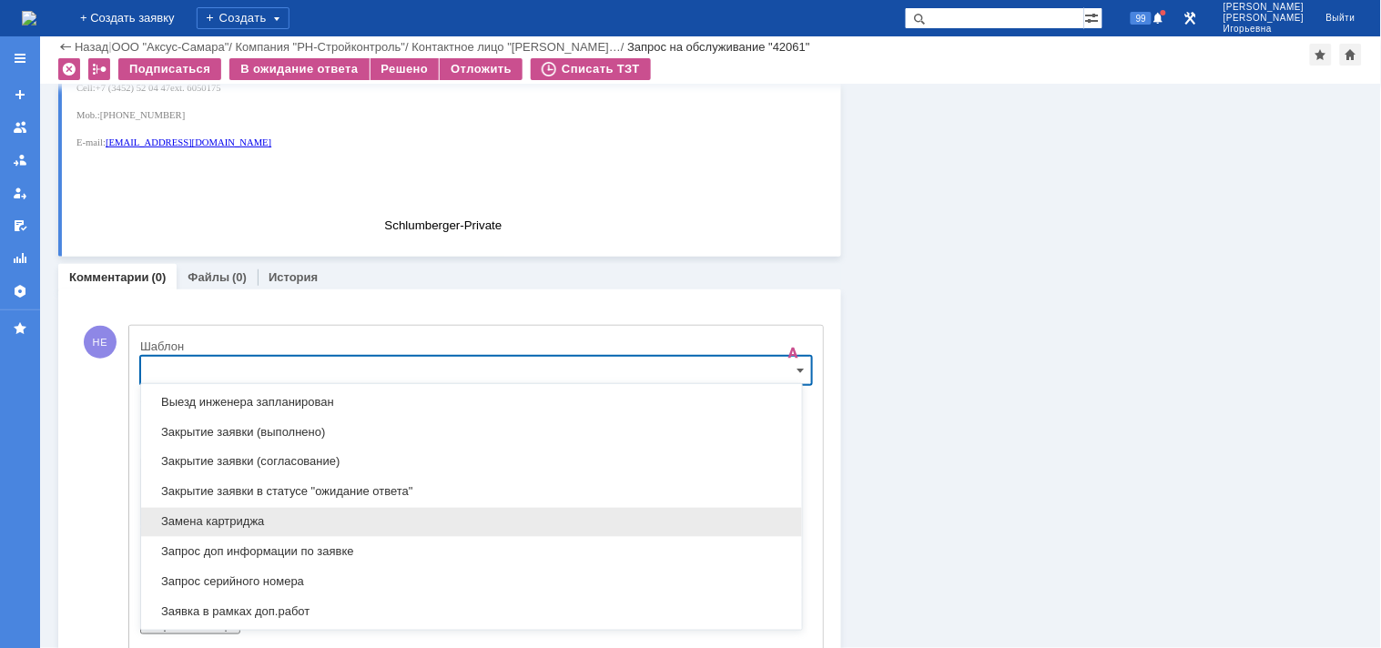
scroll to position [839, 0]
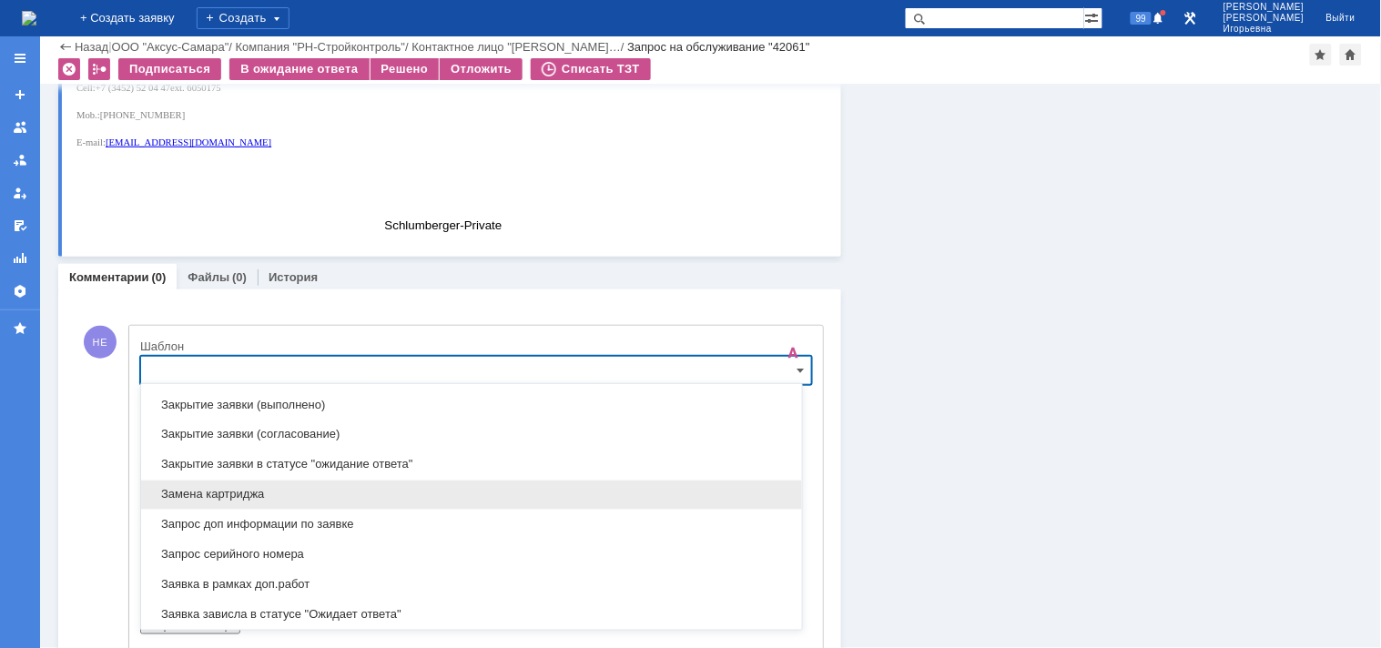
click at [194, 492] on span "Замена картриджа" at bounding box center [471, 495] width 639 height 15
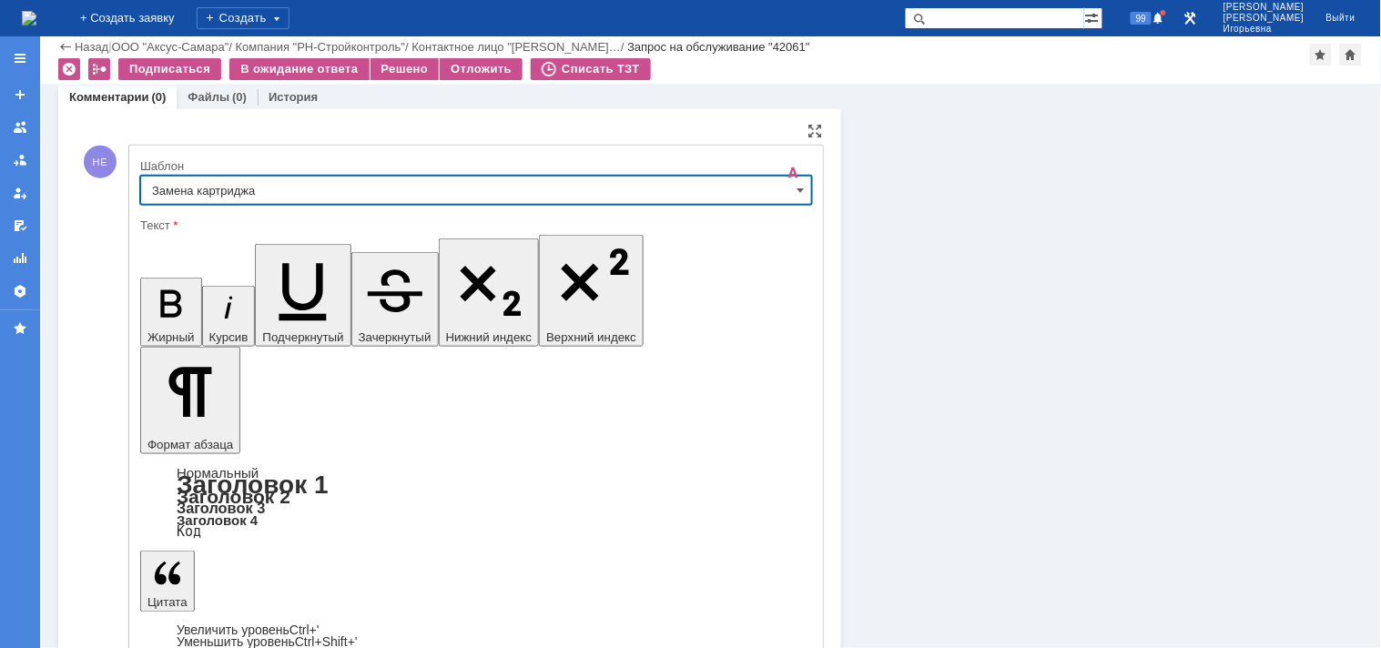
type input "Замена картриджа"
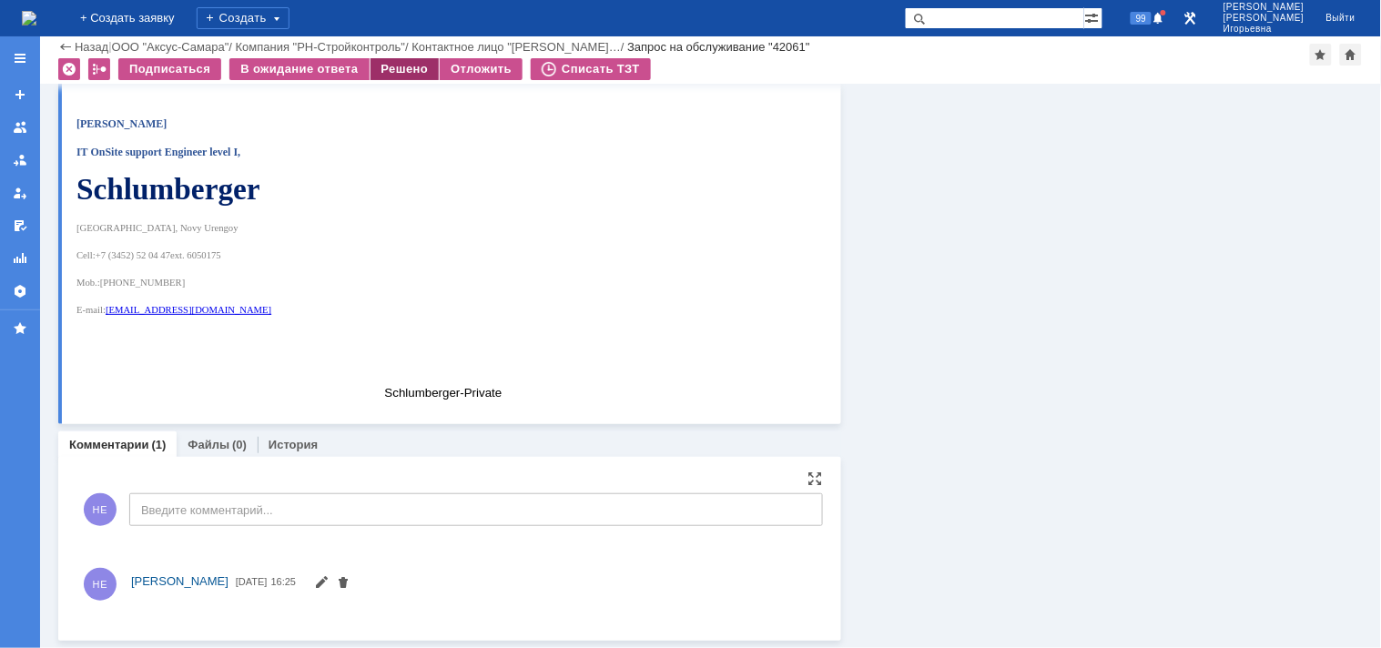
scroll to position [1991, 0]
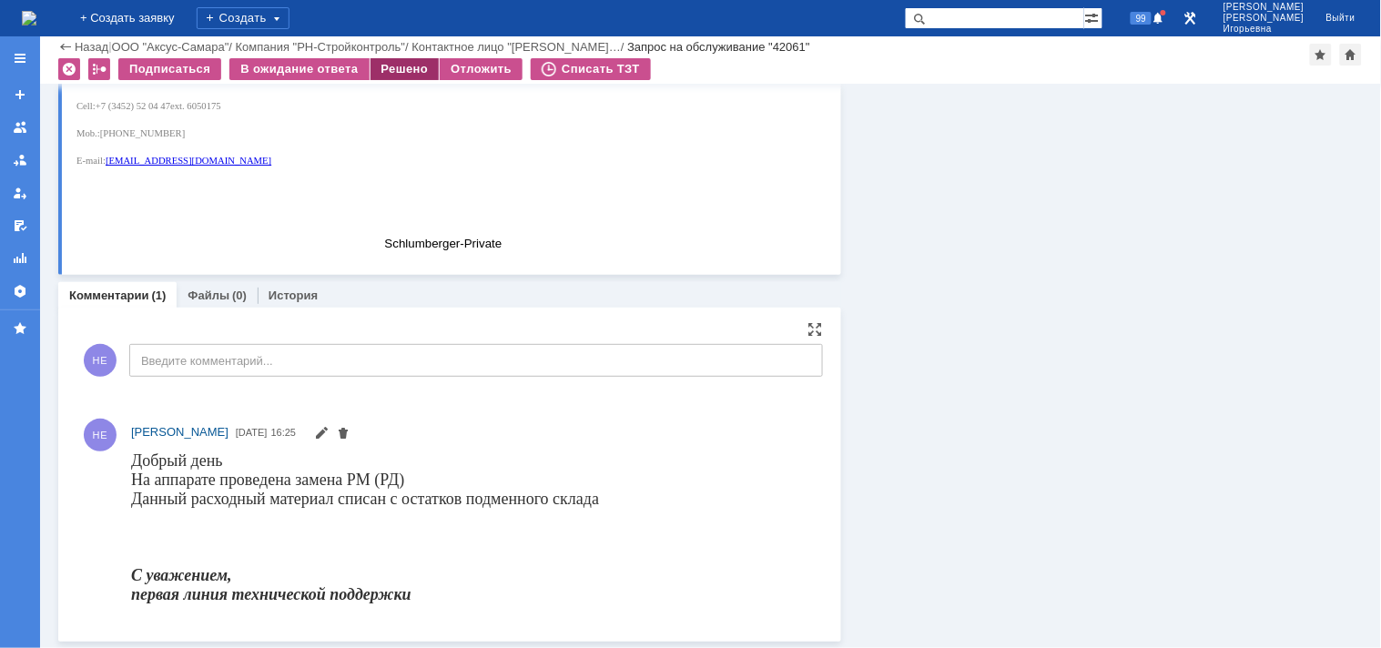
click at [406, 59] on div "Решено" at bounding box center [404, 69] width 69 height 22
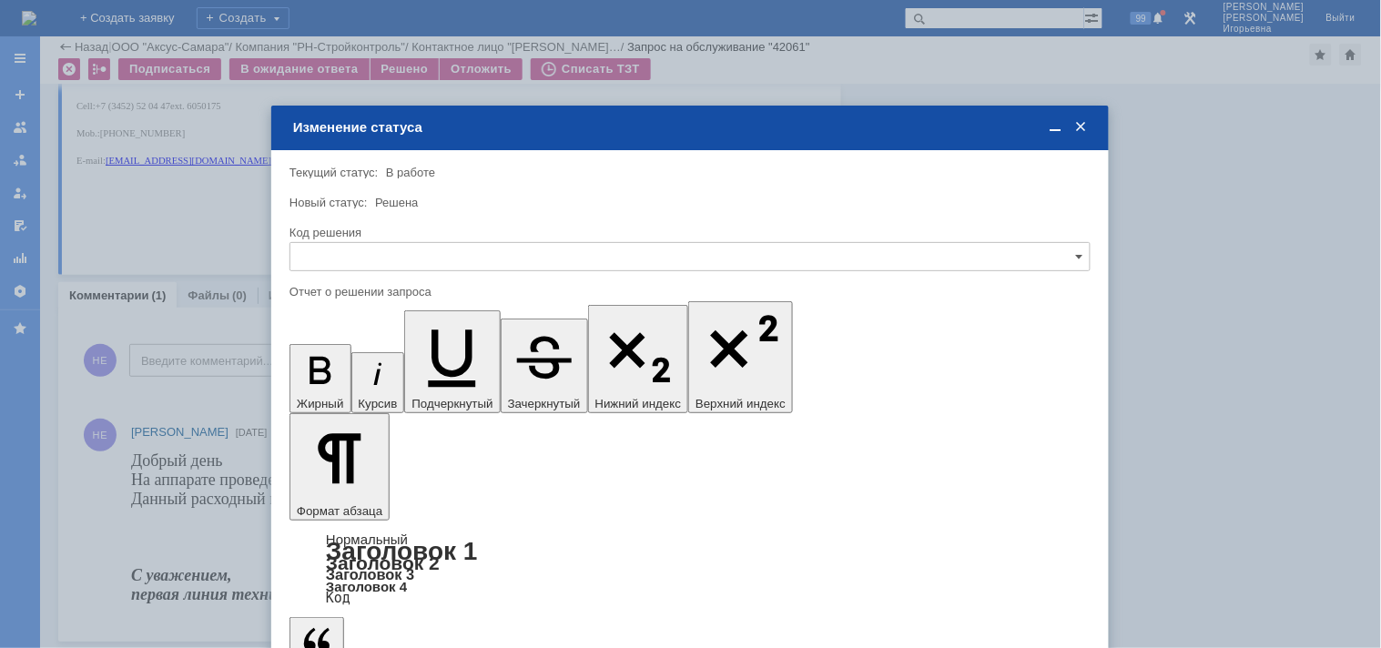
scroll to position [0, 0]
drag, startPoint x: 357, startPoint y: 248, endPoint x: 371, endPoint y: 261, distance: 19.4
click at [360, 248] on input "text" at bounding box center [689, 256] width 801 height 29
click at [339, 384] on span "Решено" at bounding box center [689, 379] width 777 height 15
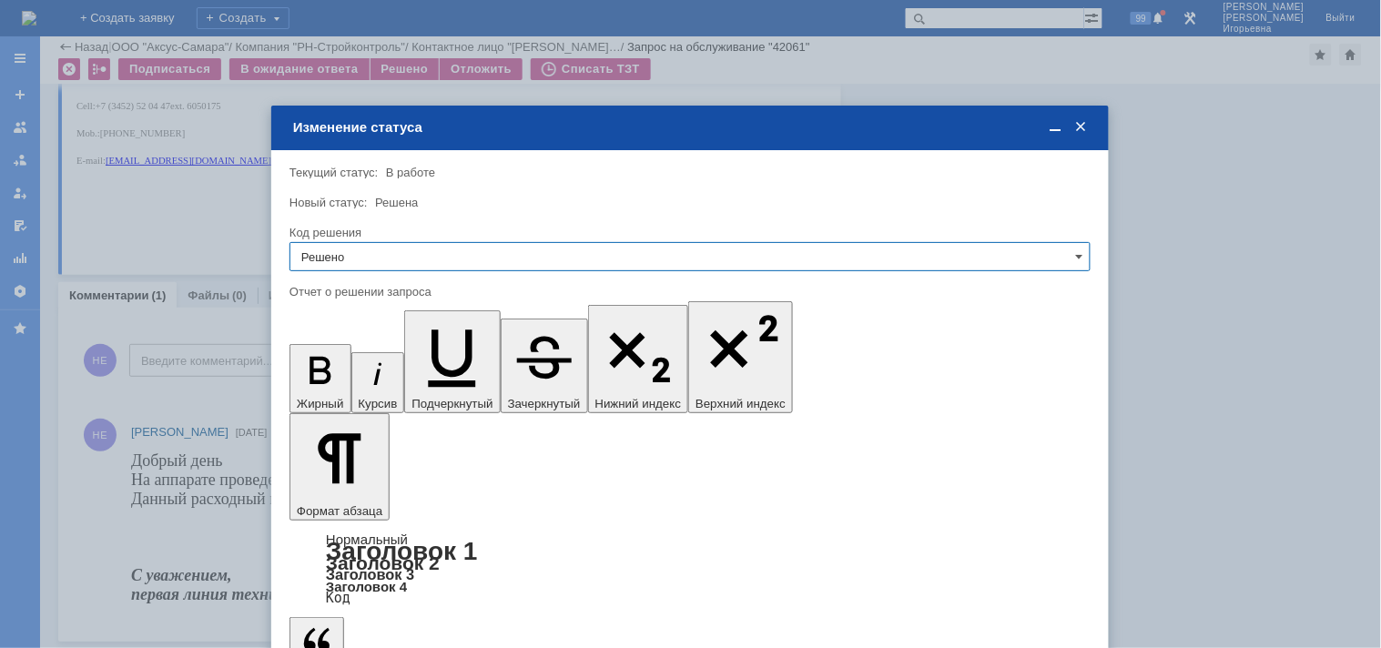
type input "Решено"
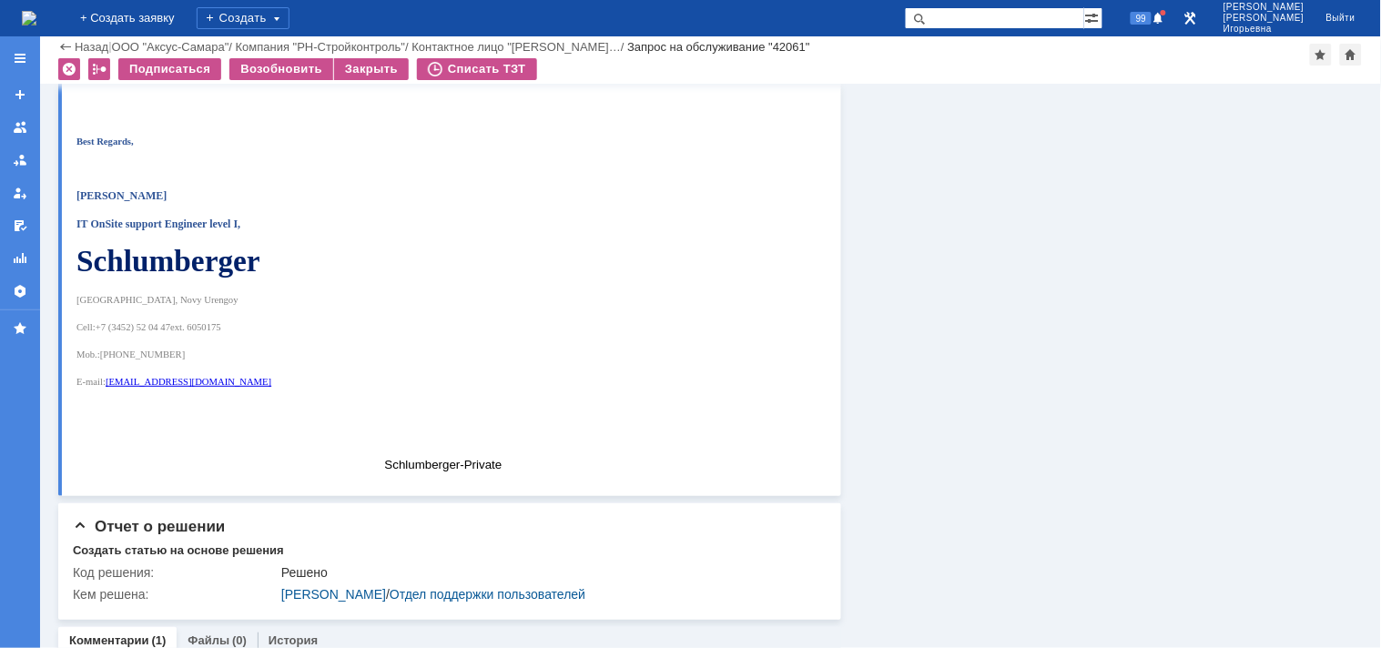
click at [36, 16] on img at bounding box center [29, 18] width 15 height 15
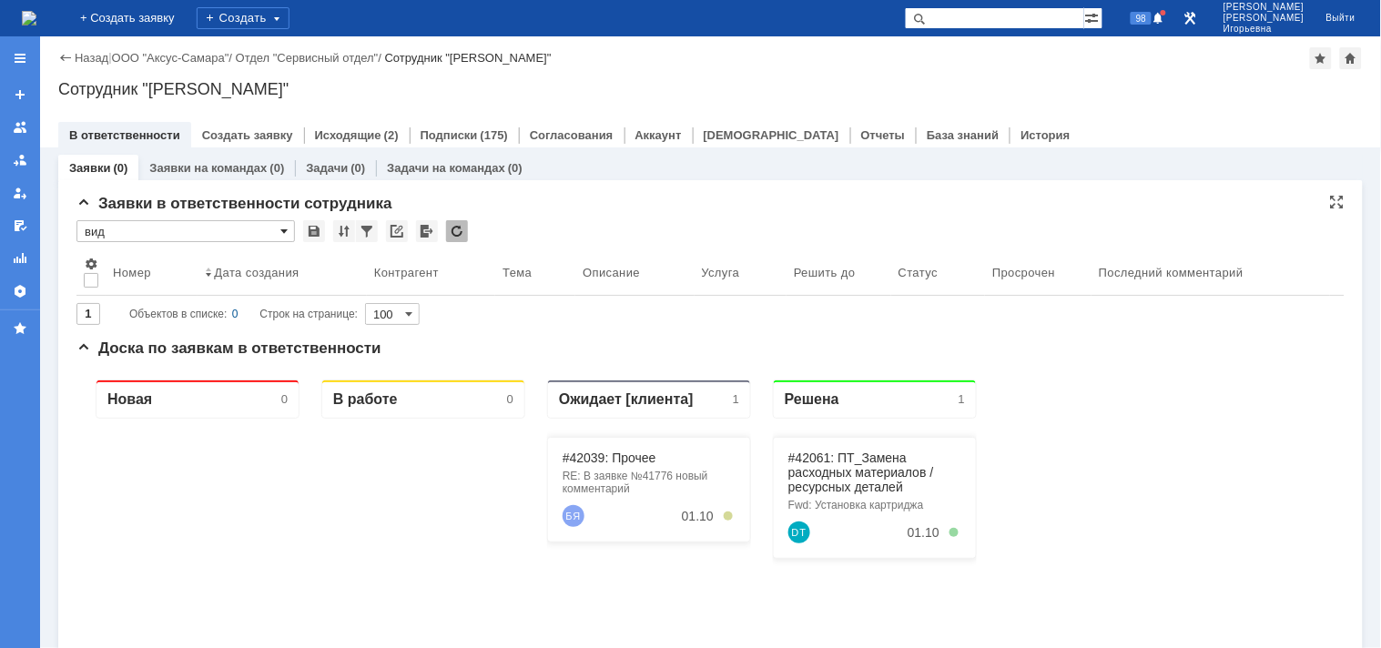
click at [284, 230] on span at bounding box center [283, 231] width 7 height 15
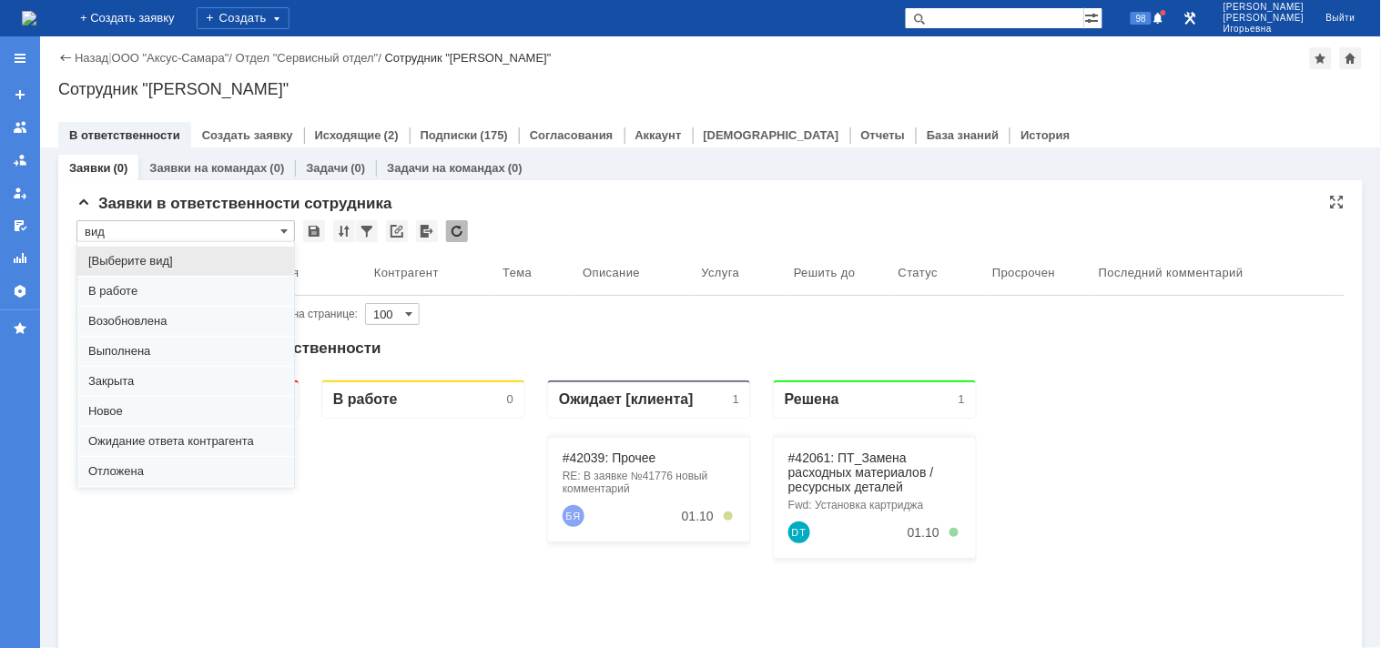
scroll to position [50, 0]
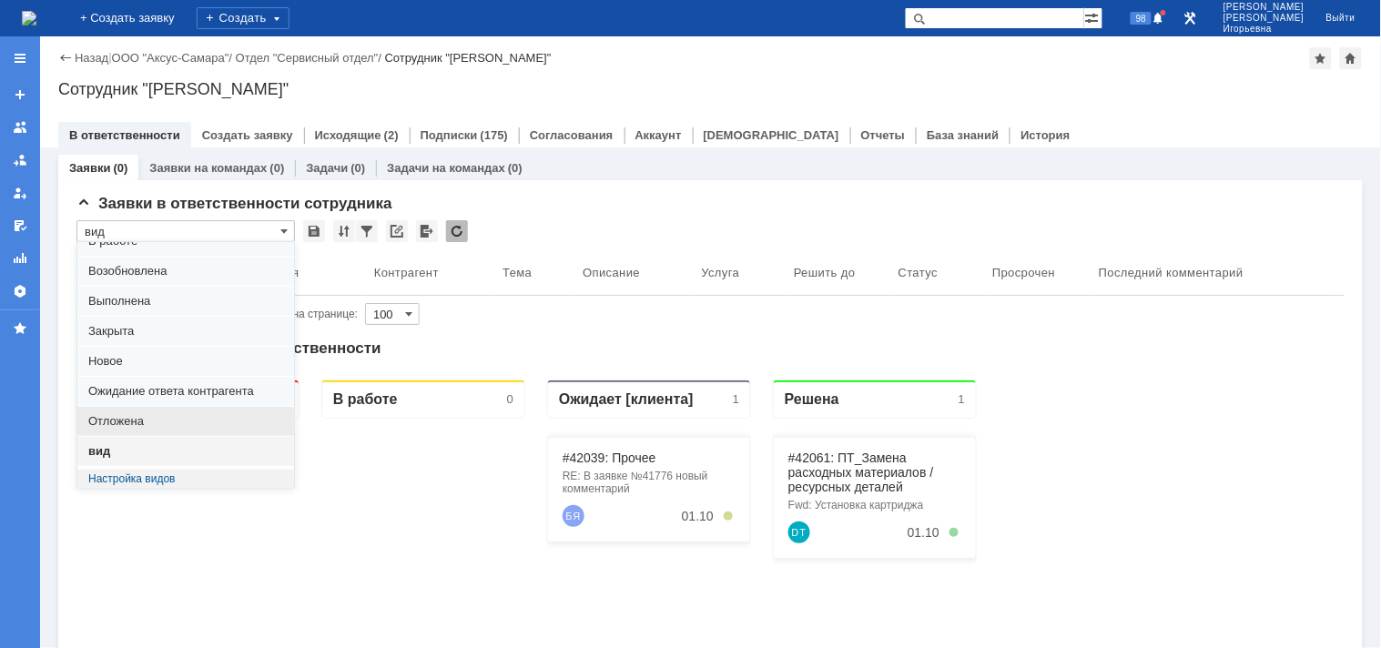
click at [107, 420] on span "Отложена" at bounding box center [185, 421] width 195 height 15
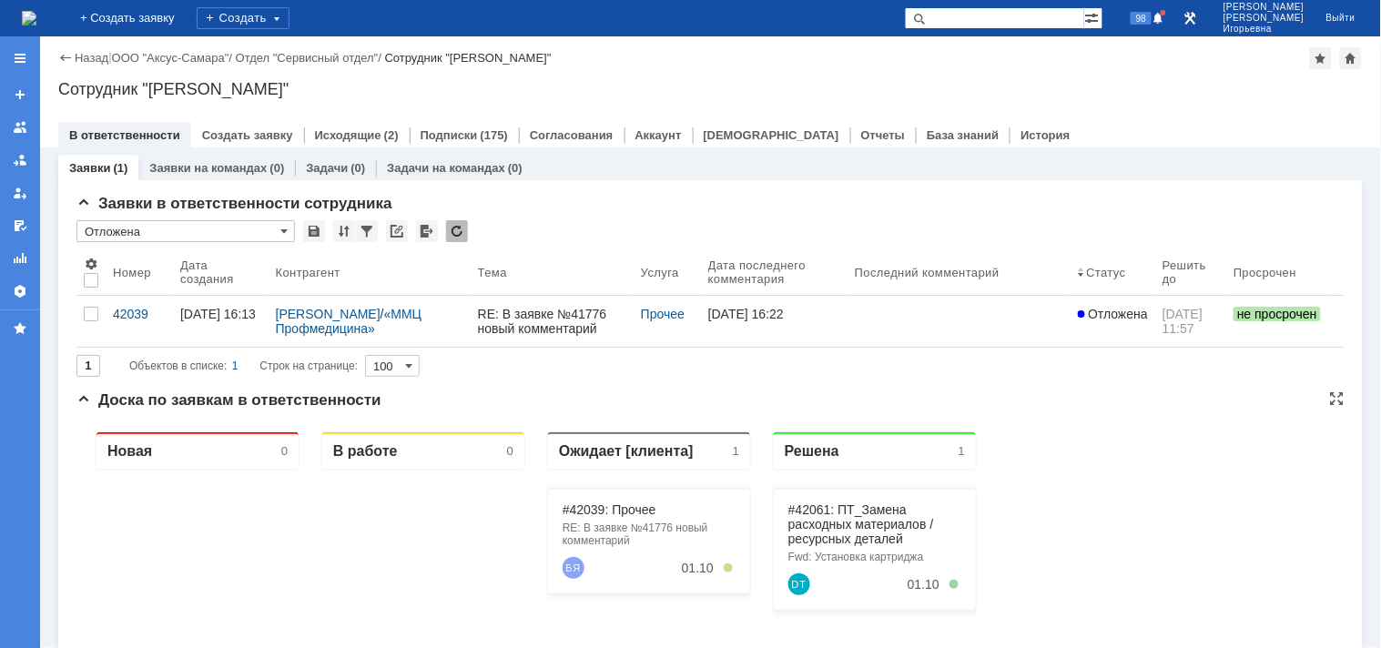
scroll to position [0, 0]
type input "Отложена"
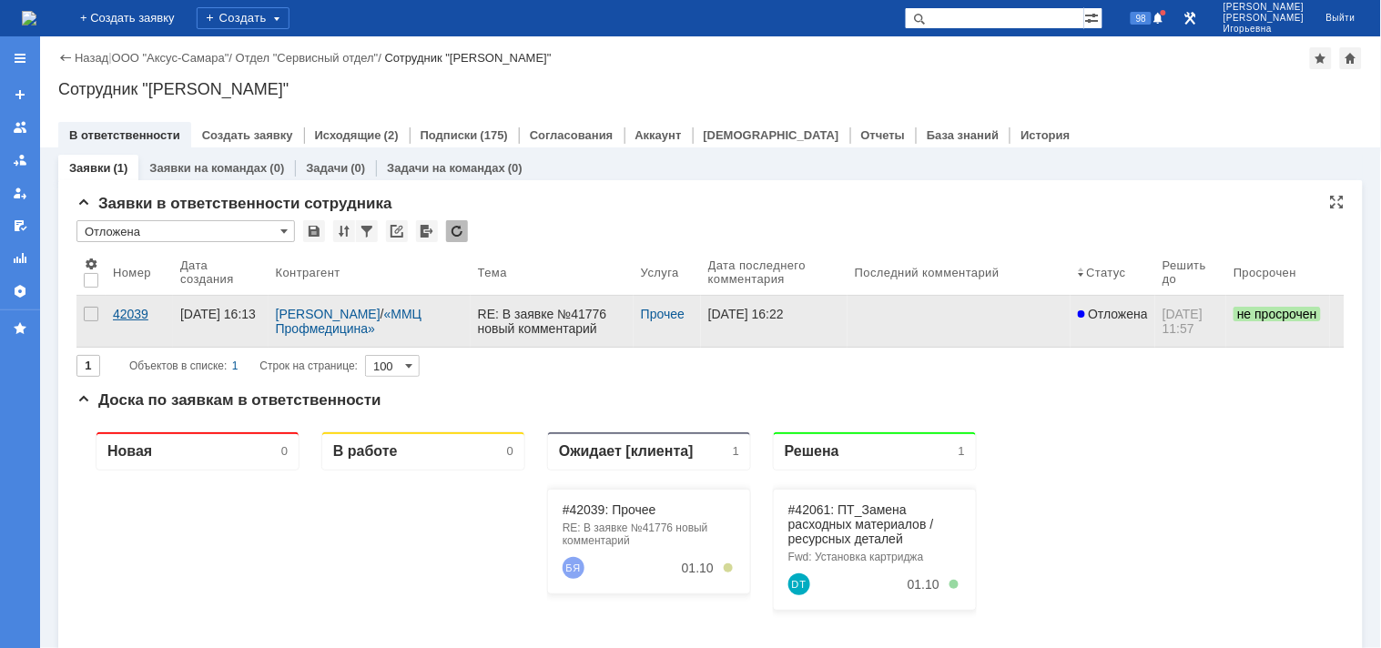
click at [137, 314] on div "42039" at bounding box center [139, 314] width 53 height 15
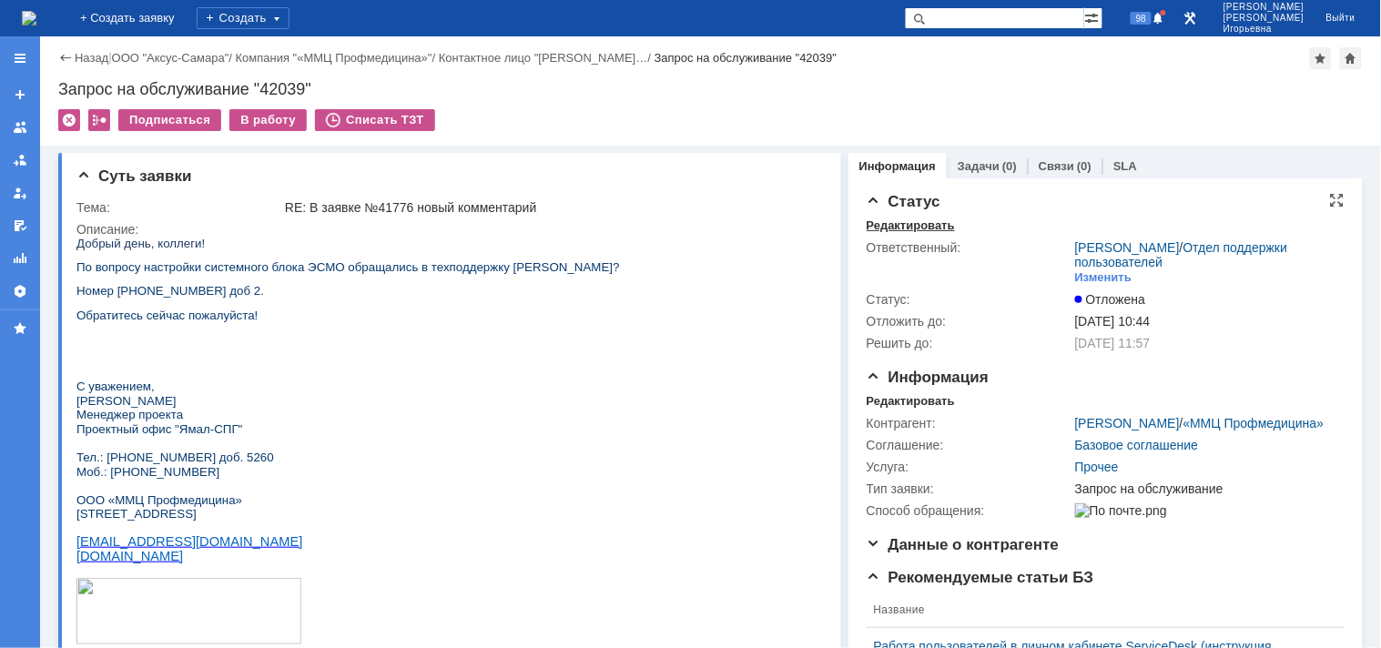
click at [894, 223] on div "Редактировать" at bounding box center [910, 225] width 88 height 15
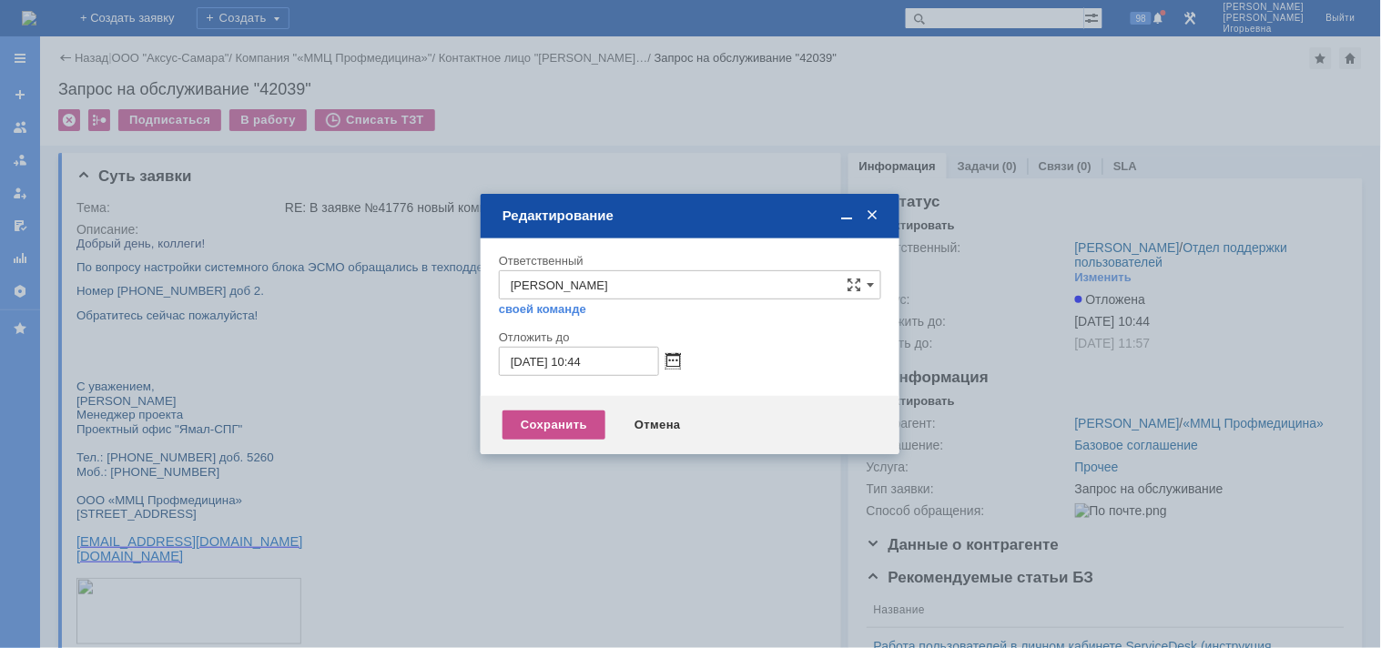
click at [671, 354] on span at bounding box center [673, 361] width 14 height 15
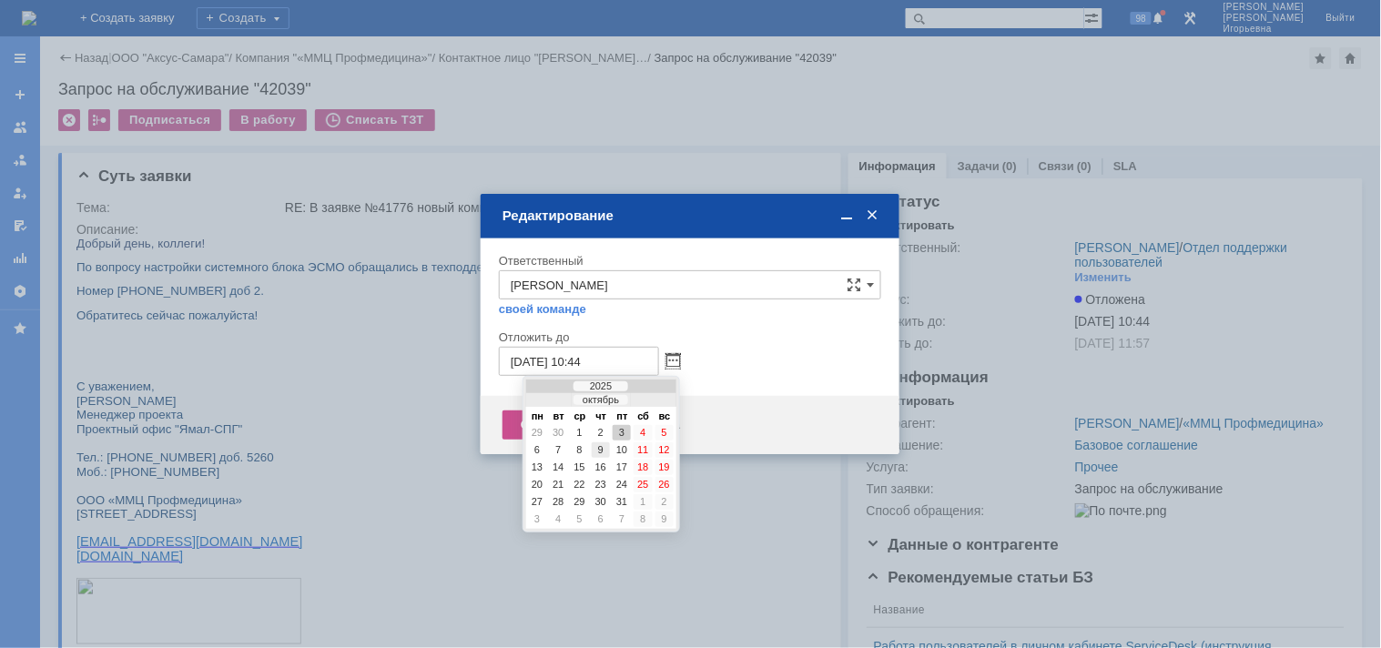
click at [594, 448] on div "9" at bounding box center [601, 449] width 18 height 15
type input "[DATE] 10:44"
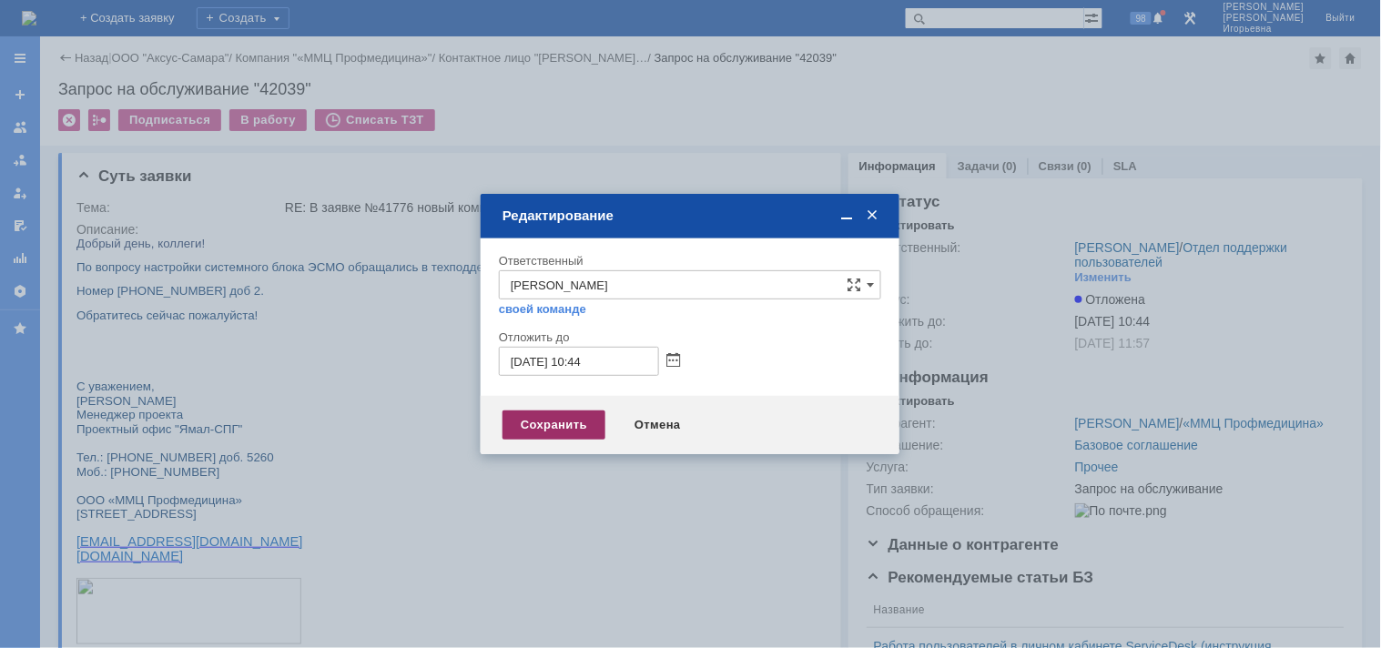
click at [547, 417] on div "Сохранить" at bounding box center [553, 424] width 103 height 29
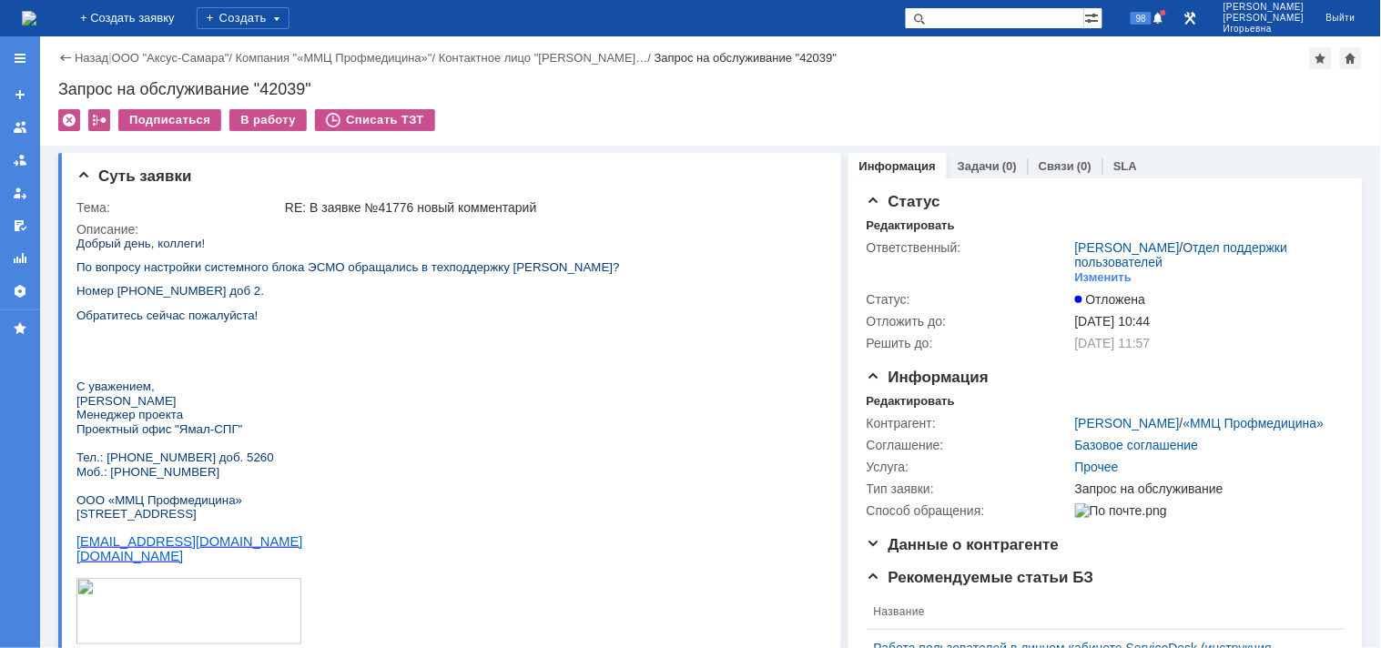
click at [36, 16] on img at bounding box center [29, 18] width 15 height 15
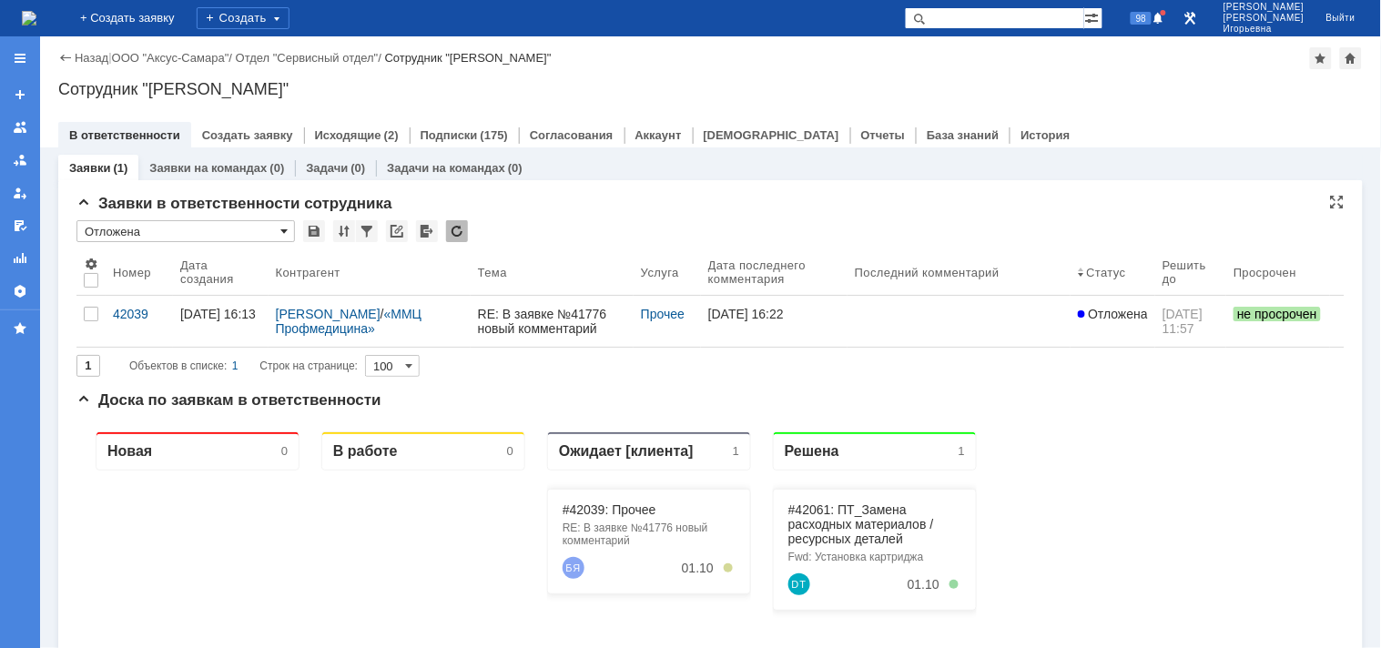
click at [282, 225] on span at bounding box center [283, 231] width 7 height 15
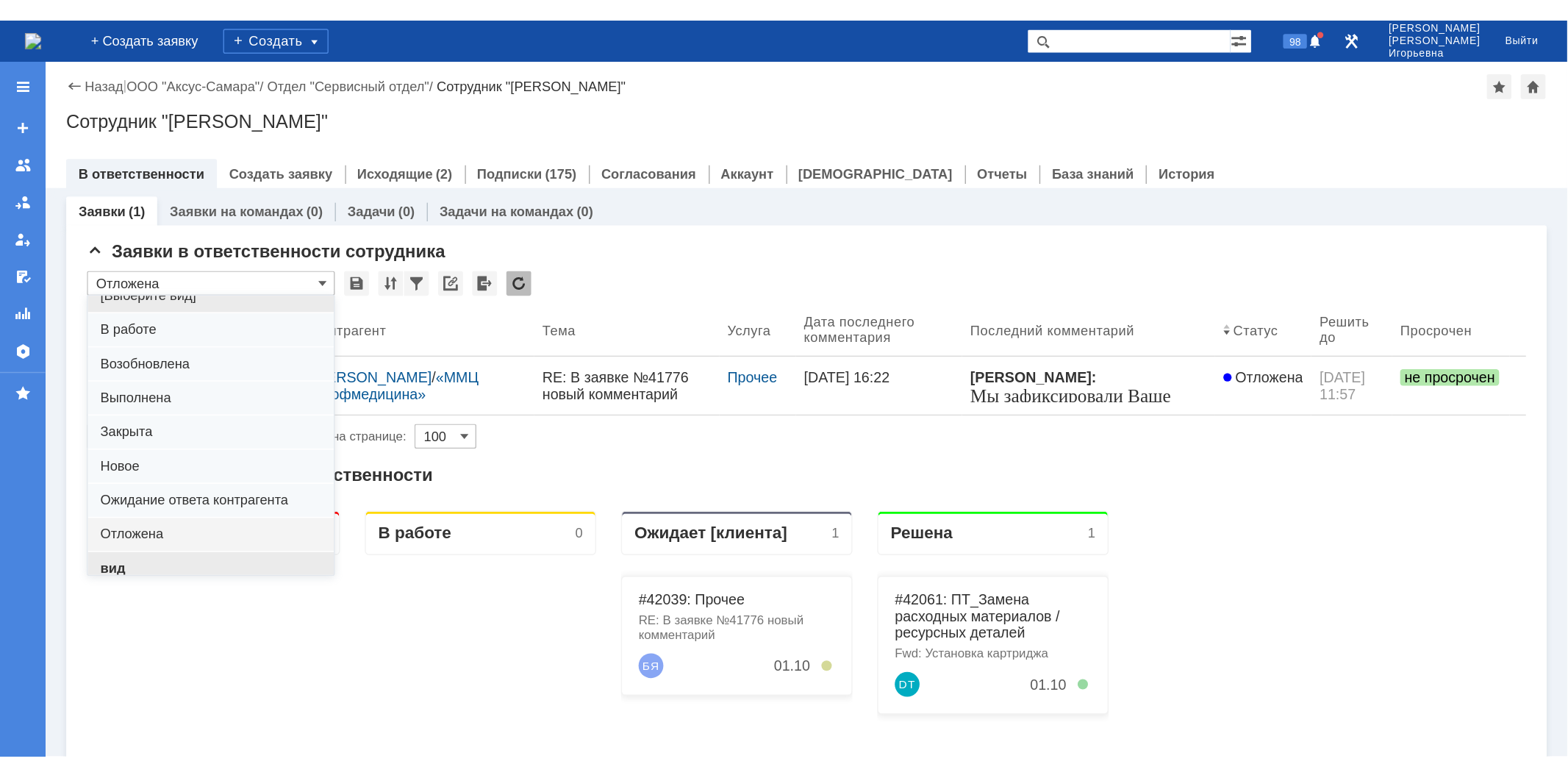
scroll to position [40, 0]
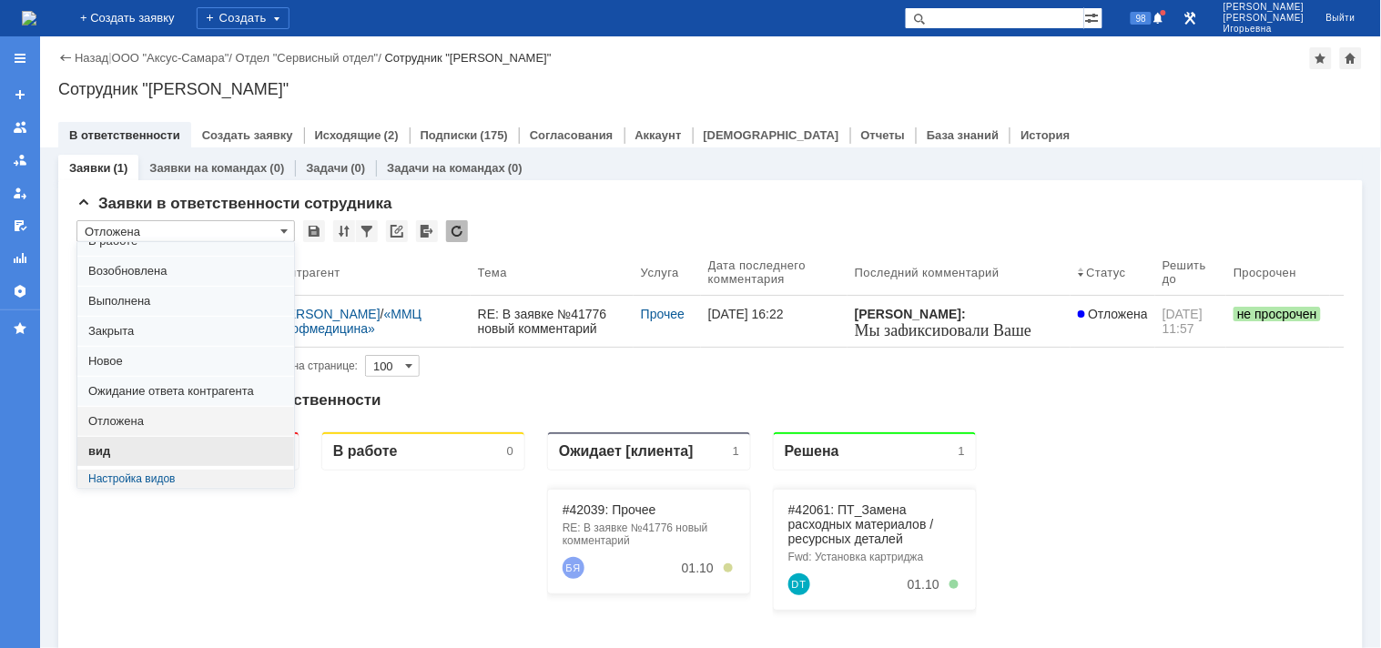
click at [127, 448] on span "вид" at bounding box center [185, 451] width 195 height 15
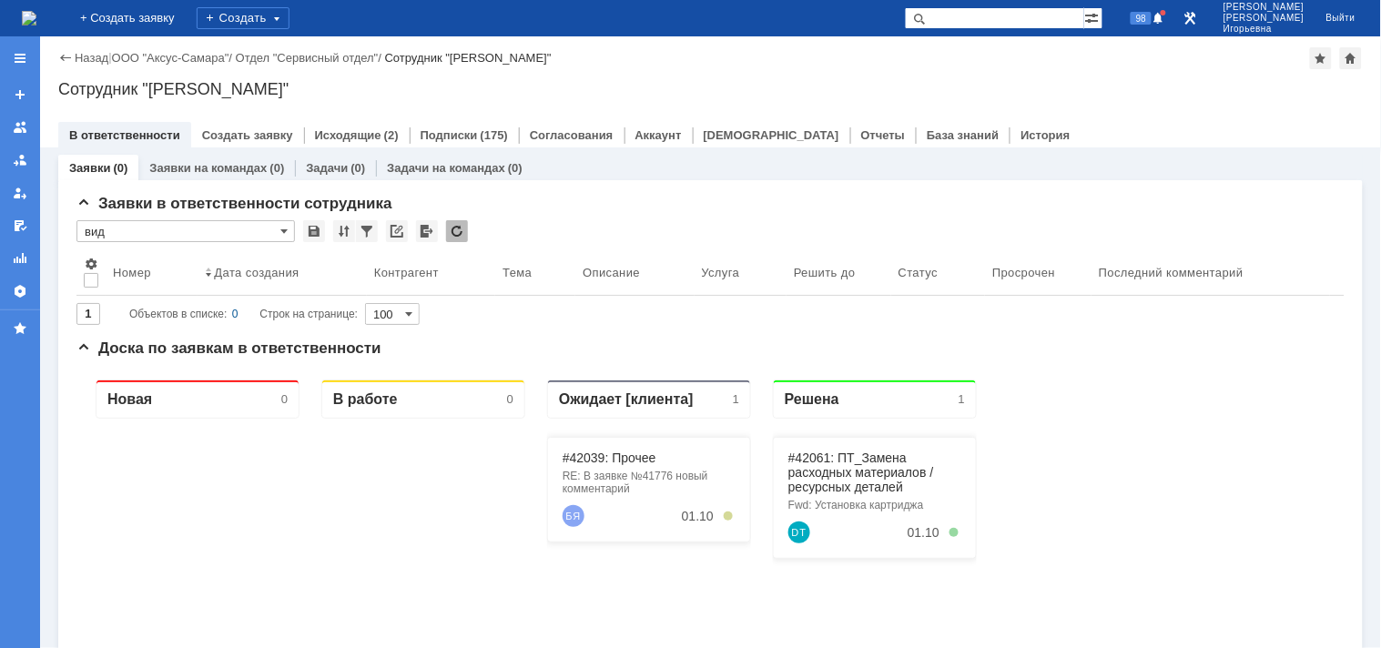
type input "вид"
